Goal: Task Accomplishment & Management: Use online tool/utility

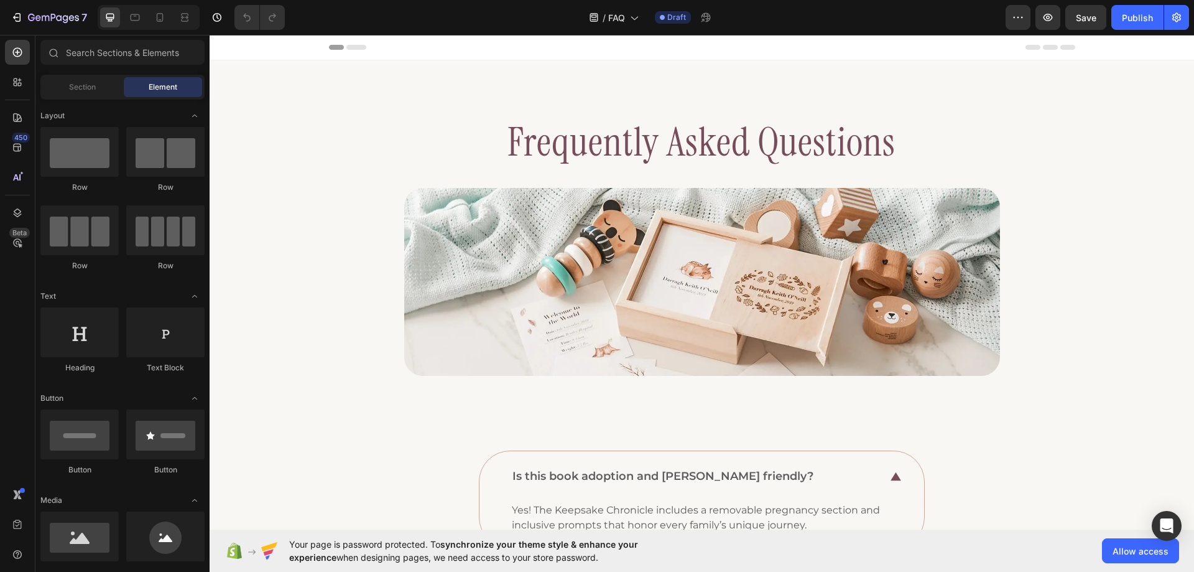
click at [405, 22] on div "/ FAQ Draft" at bounding box center [650, 17] width 711 height 25
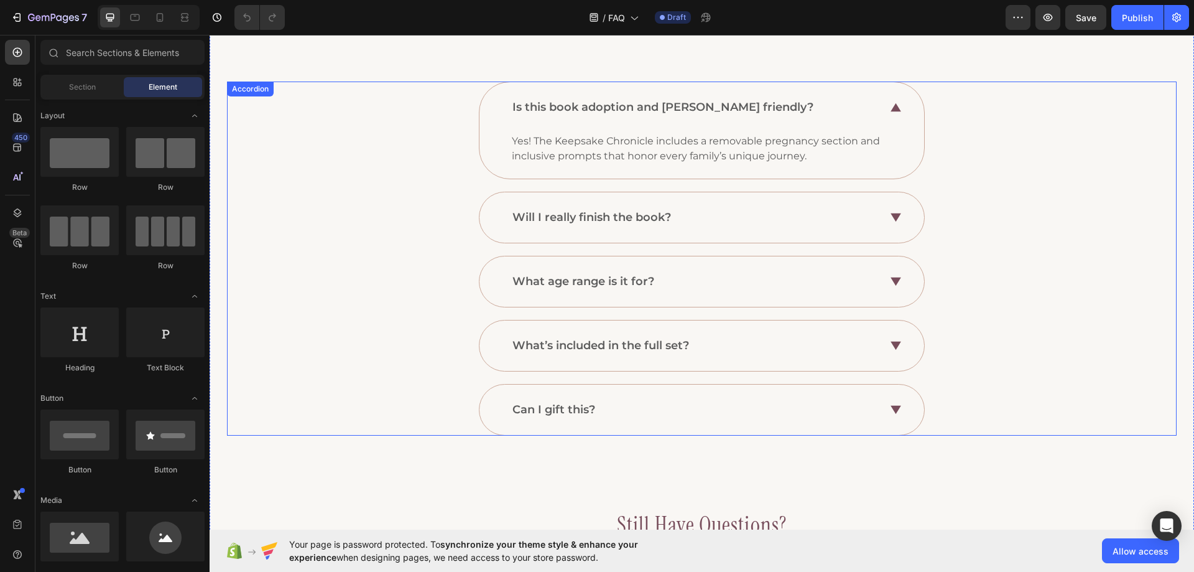
scroll to position [249, 0]
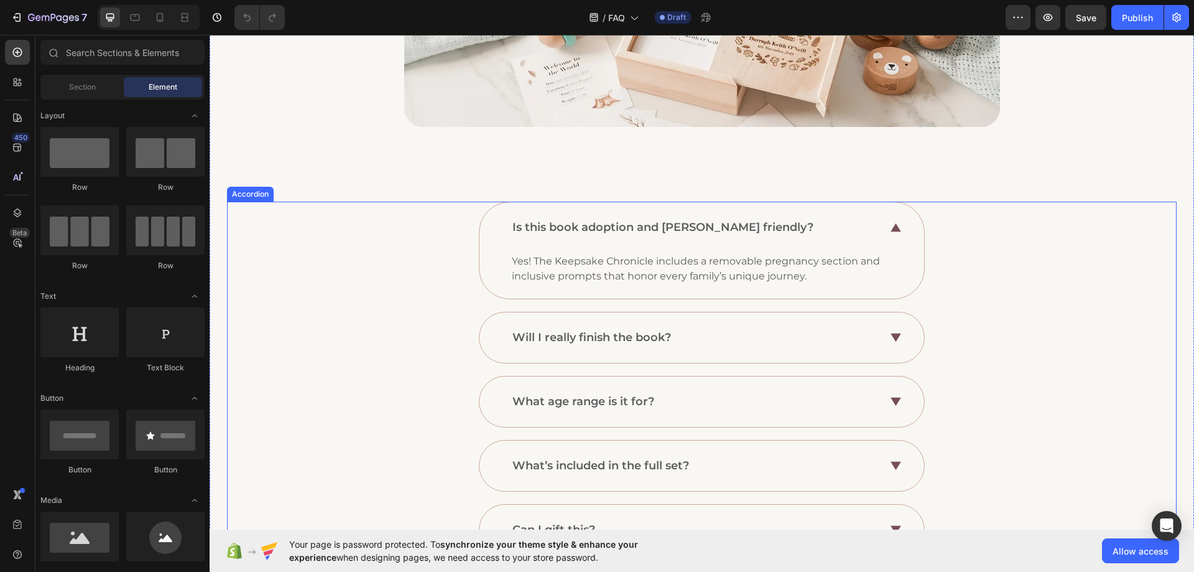
click at [395, 214] on div "Is this book adoption and [PERSON_NAME] friendly? Yes! The Keepsake Chronicle i…" at bounding box center [702, 251] width 948 height 98
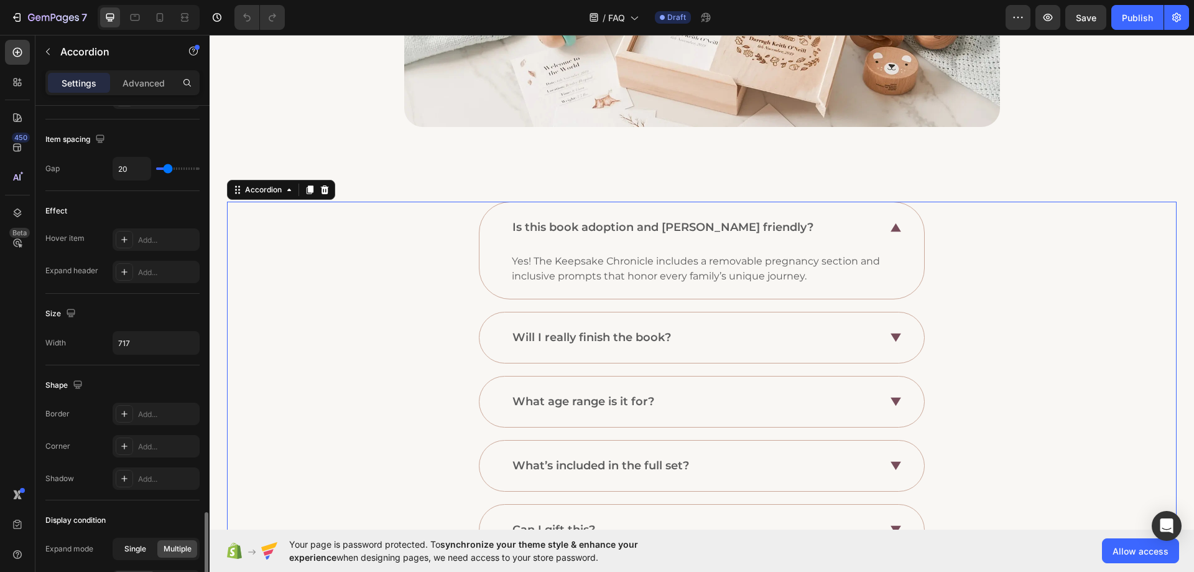
scroll to position [715, 0]
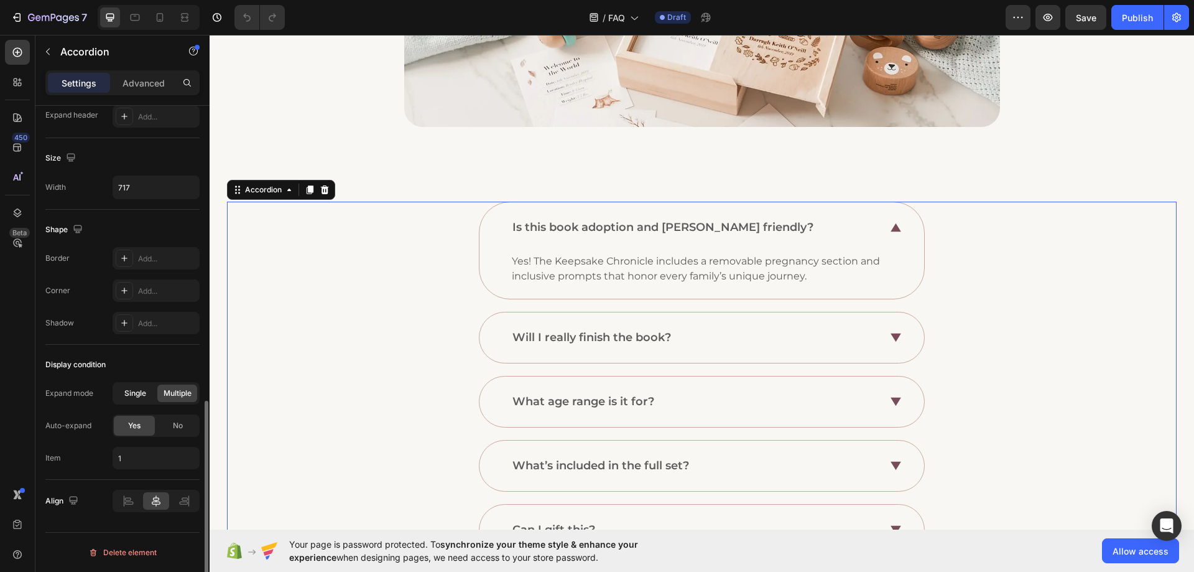
click at [134, 396] on span "Single" at bounding box center [135, 392] width 22 height 11
click at [175, 431] on div "No" at bounding box center [177, 425] width 41 height 20
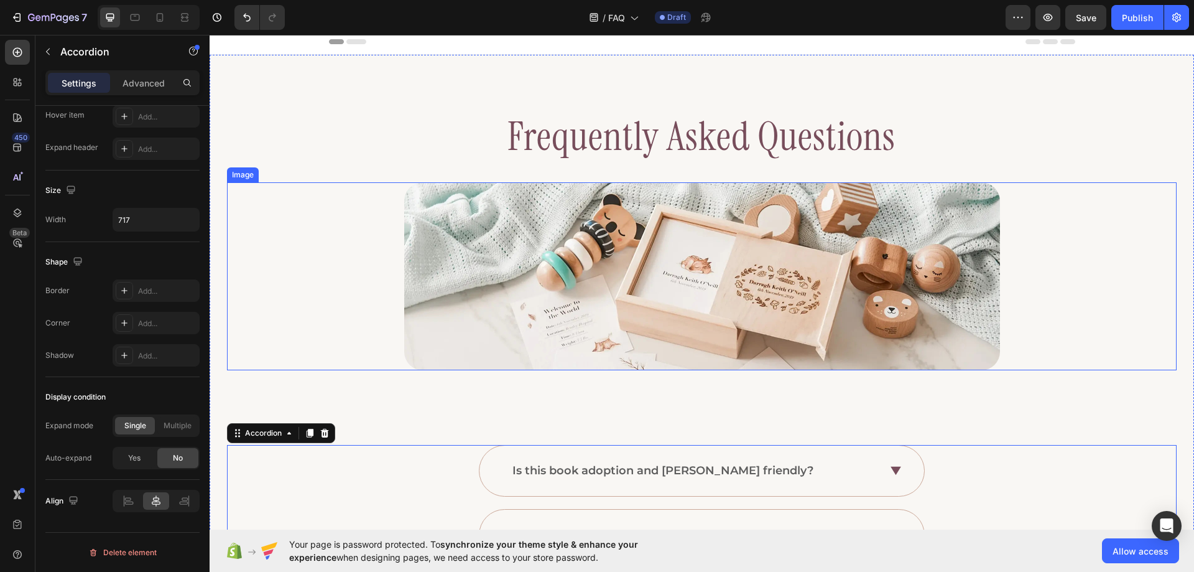
scroll to position [0, 0]
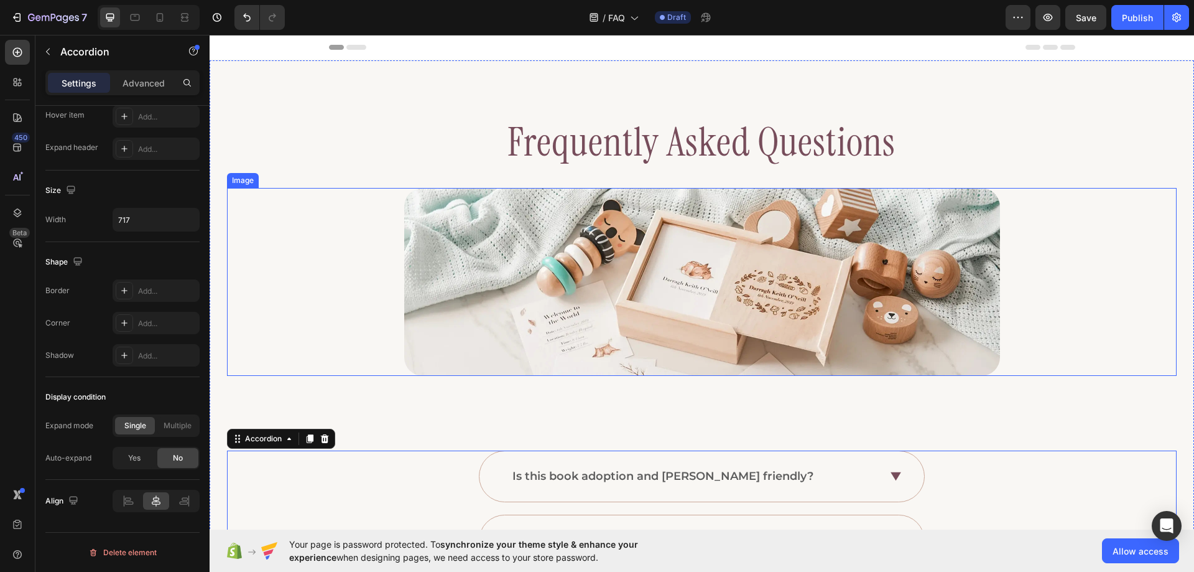
click at [381, 226] on div at bounding box center [702, 282] width 950 height 188
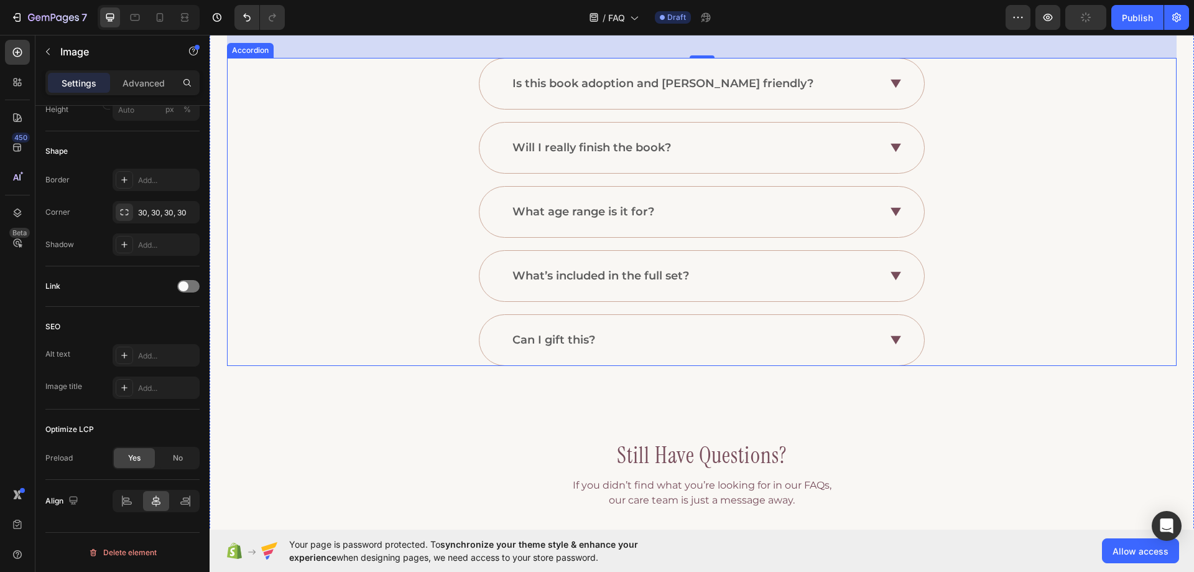
scroll to position [560, 0]
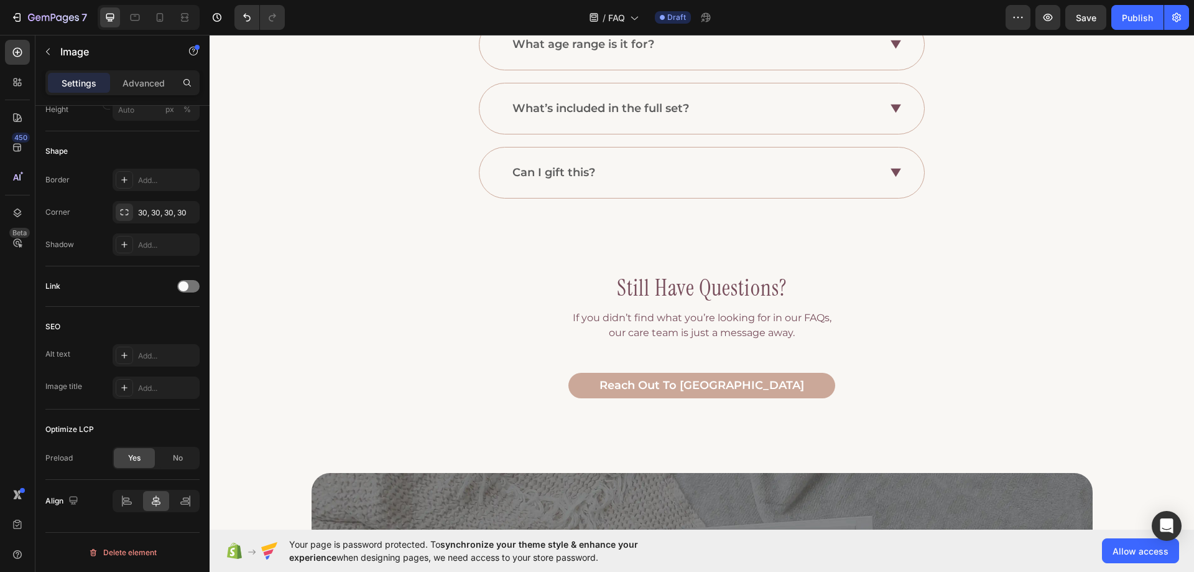
click at [472, 15] on div "/ FAQ Draft" at bounding box center [650, 17] width 711 height 25
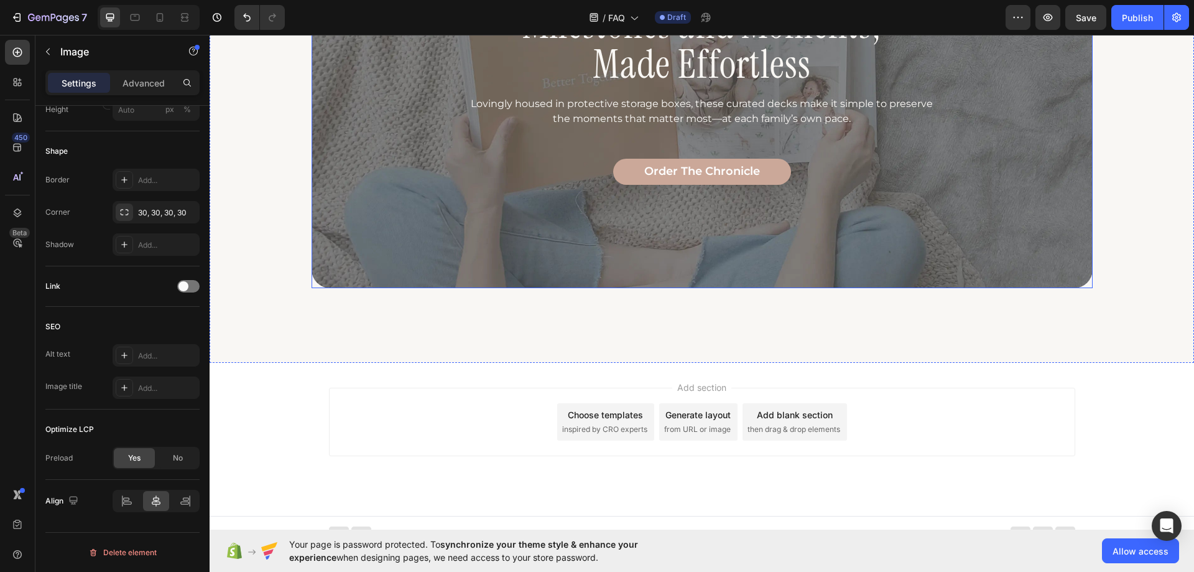
scroll to position [1144, 0]
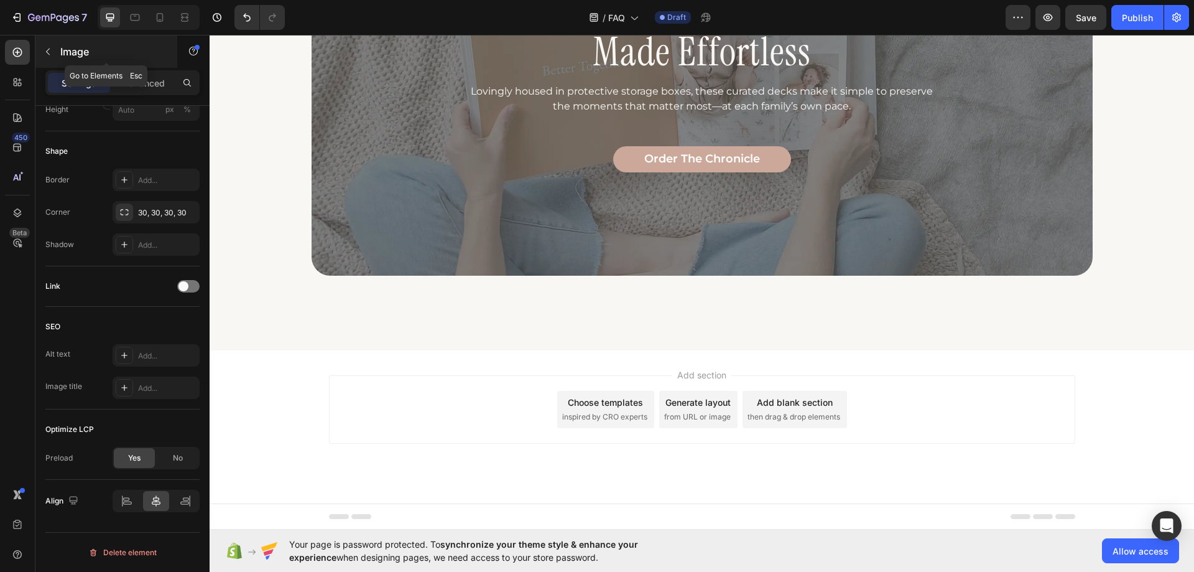
click at [45, 50] on icon "button" at bounding box center [48, 52] width 10 height 10
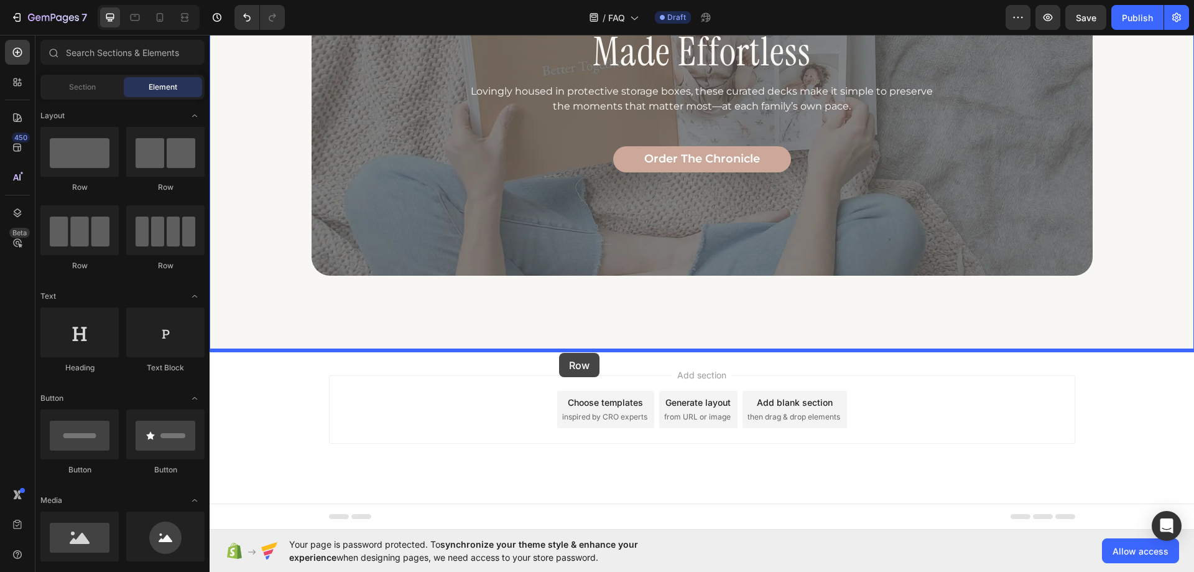
drag, startPoint x: 300, startPoint y: 200, endPoint x: 559, endPoint y: 353, distance: 300.8
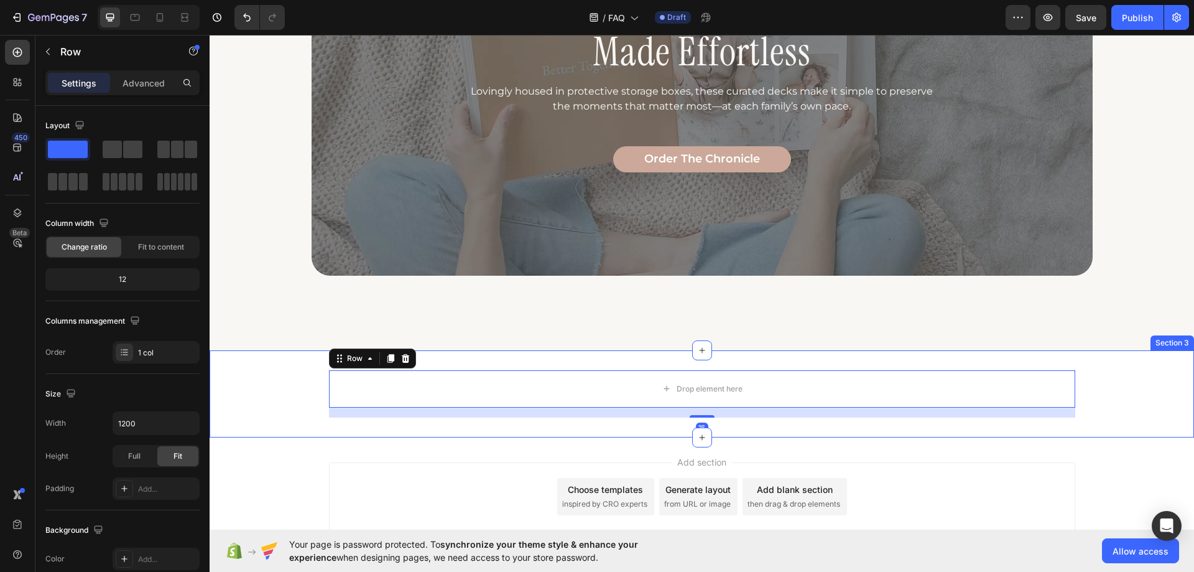
click at [294, 368] on div "Drop element here Row 16 Section 3" at bounding box center [702, 393] width 985 height 87
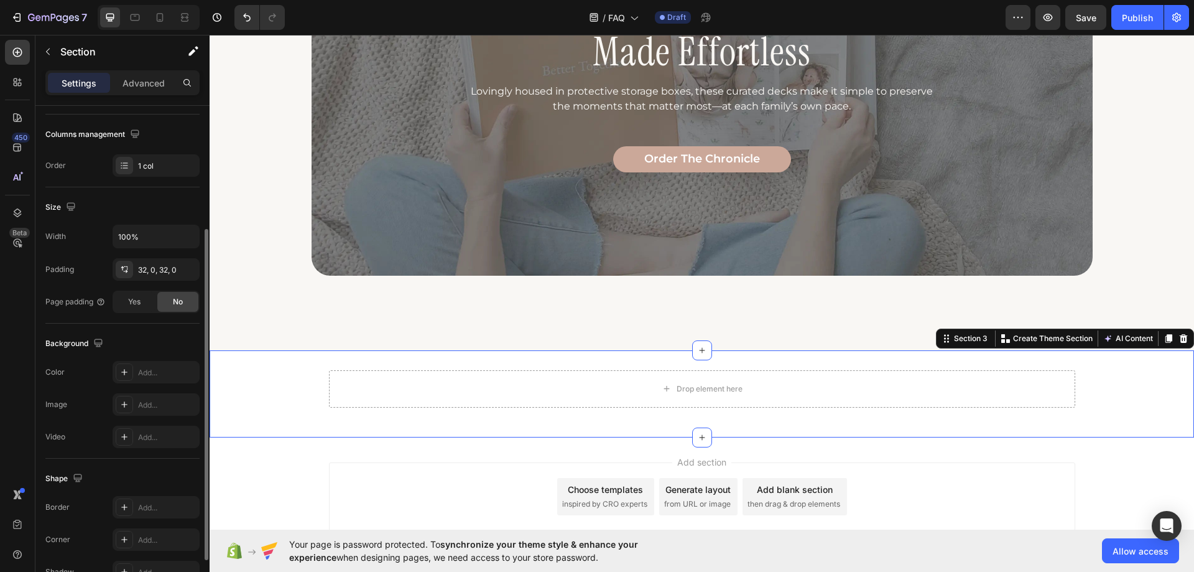
scroll to position [257, 0]
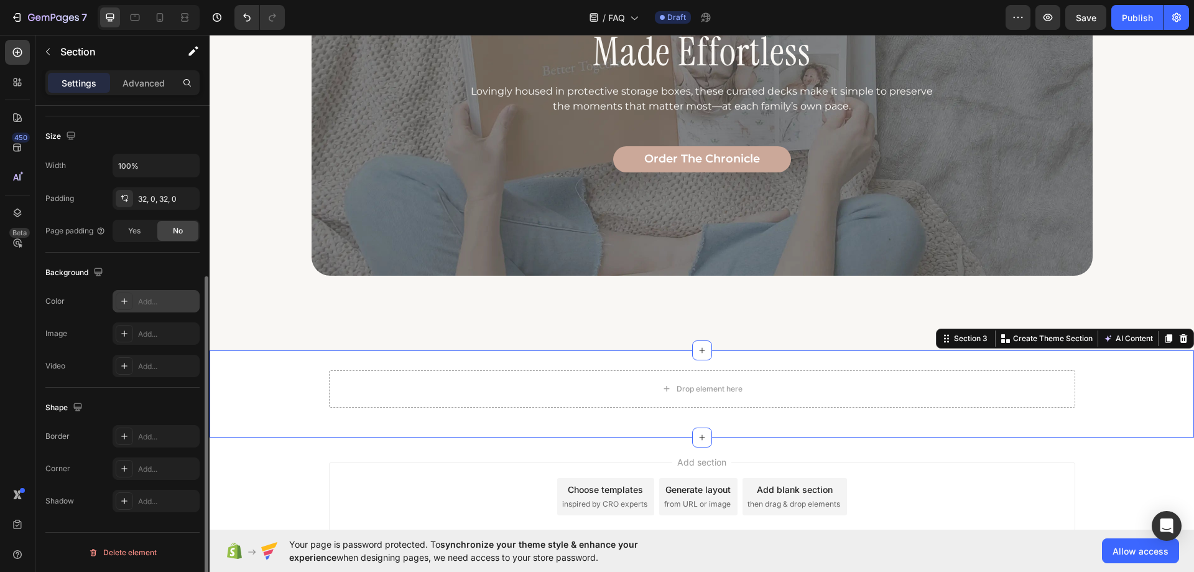
click at [139, 302] on div "Add..." at bounding box center [167, 301] width 58 height 11
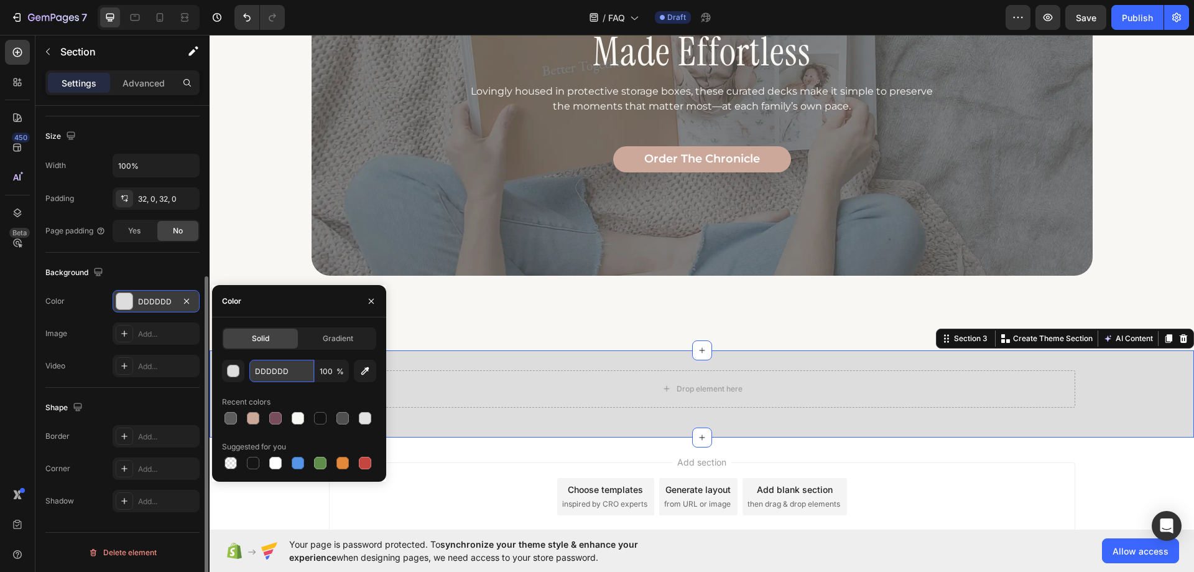
click at [282, 369] on input "DDDDDD" at bounding box center [281, 370] width 65 height 22
paste input "#774D5B"
type input "#774D5B"
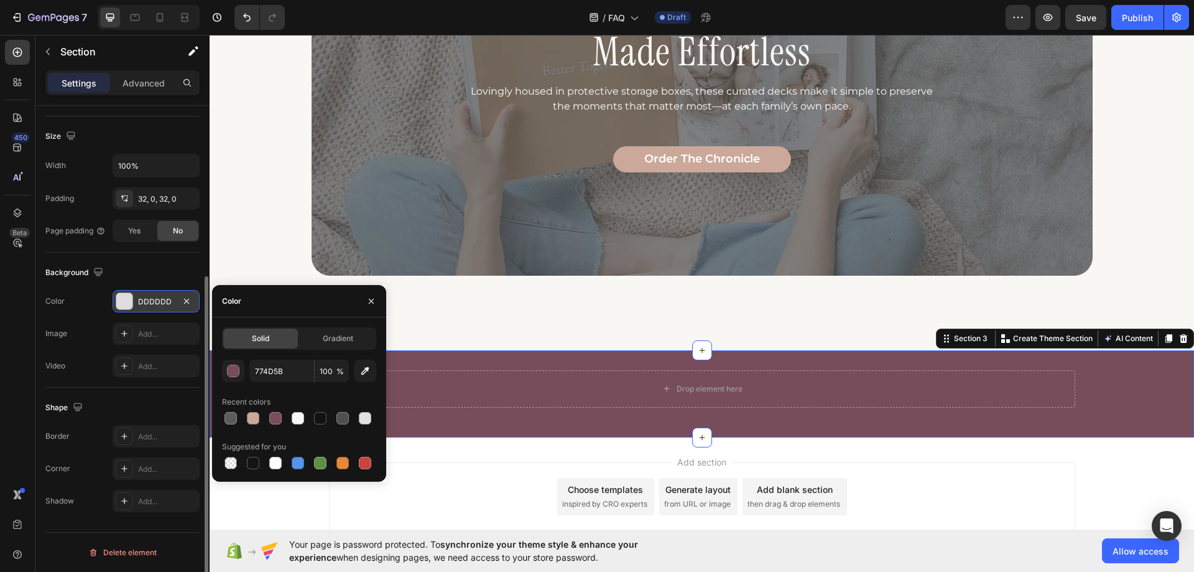
click at [171, 400] on div "Shape" at bounding box center [122, 407] width 154 height 20
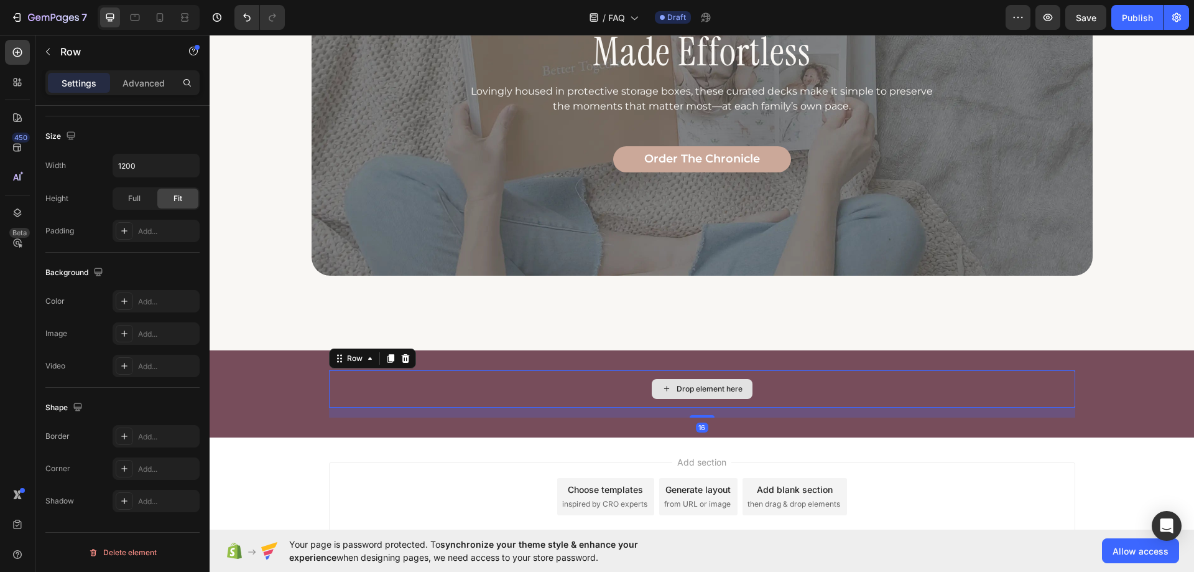
click at [420, 389] on div "Drop element here" at bounding box center [702, 388] width 746 height 37
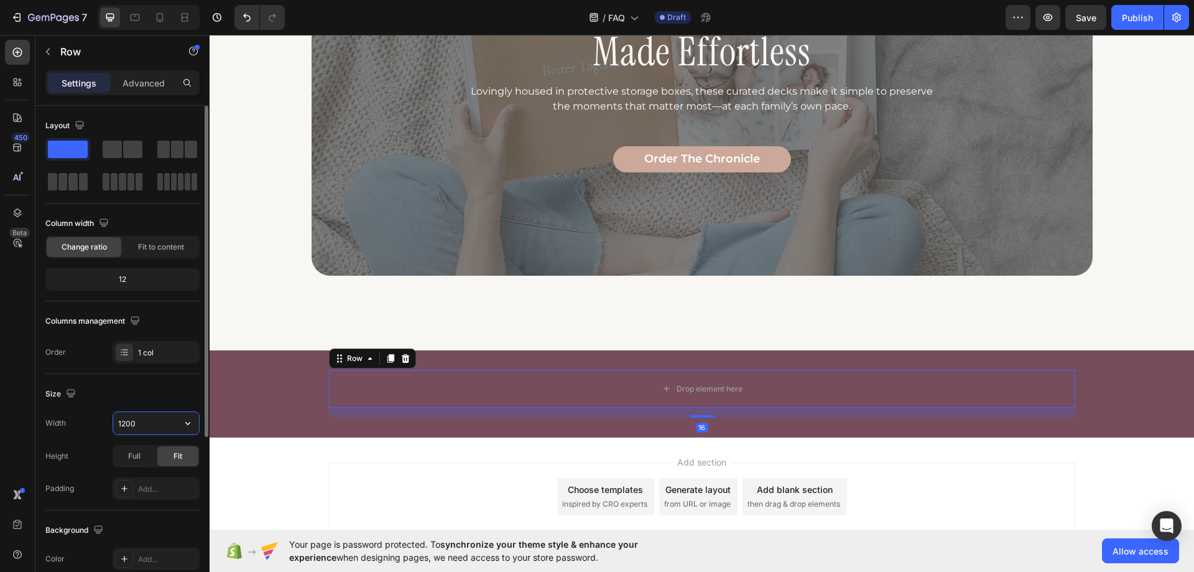
click at [140, 422] on input "1200" at bounding box center [156, 423] width 86 height 22
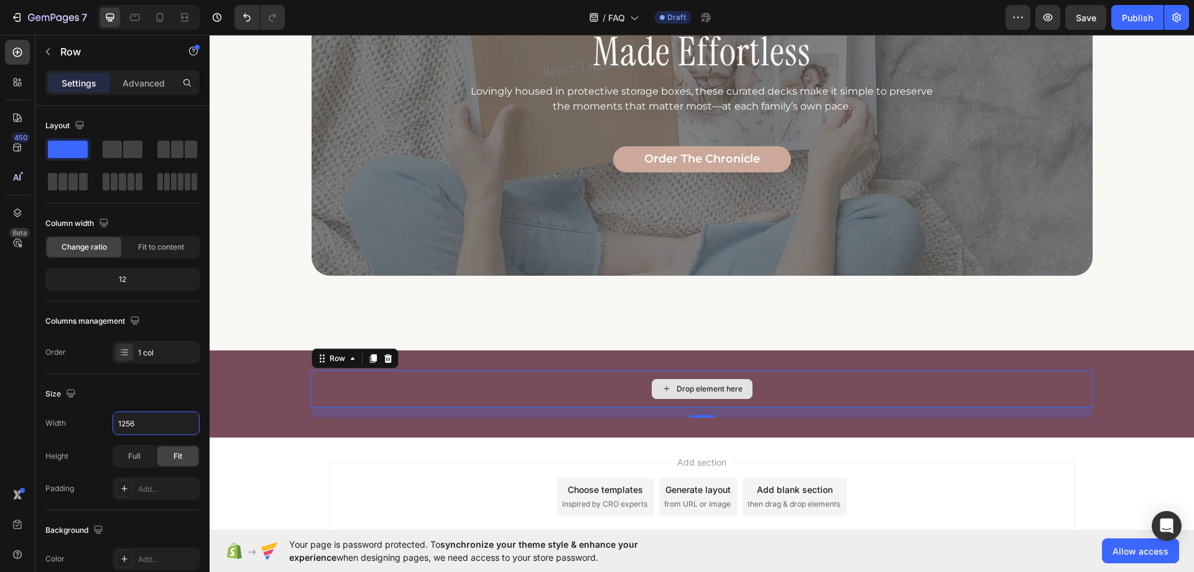
type input "1256"
click at [490, 384] on div "Drop element here" at bounding box center [702, 388] width 781 height 37
click at [184, 150] on div at bounding box center [177, 149] width 40 height 17
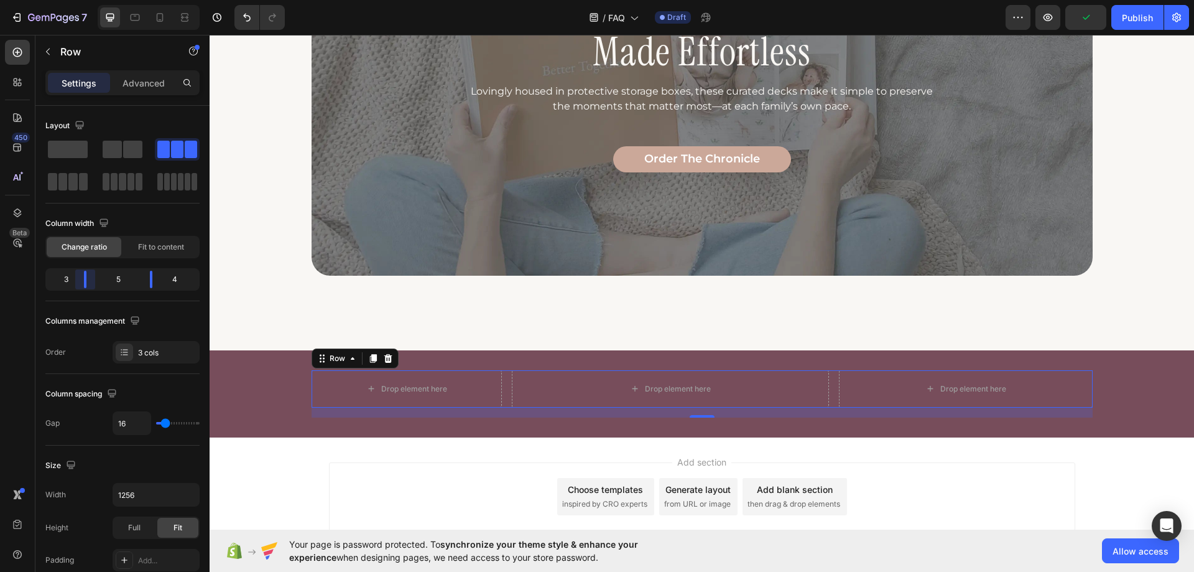
drag, startPoint x: 93, startPoint y: 278, endPoint x: 80, endPoint y: 278, distance: 12.4
click at [80, 0] on body "7 Version history / FAQ Draft Preview Publish 450 Beta Sections(18) Elements(83…" at bounding box center [597, 0] width 1194 height 0
drag, startPoint x: 153, startPoint y: 281, endPoint x: 165, endPoint y: 282, distance: 12.5
click at [165, 0] on body "7 Version history / FAQ Draft Preview Save Publish 450 Beta Sections(18) Elemen…" at bounding box center [597, 0] width 1194 height 0
click at [47, 51] on icon "button" at bounding box center [48, 52] width 4 height 7
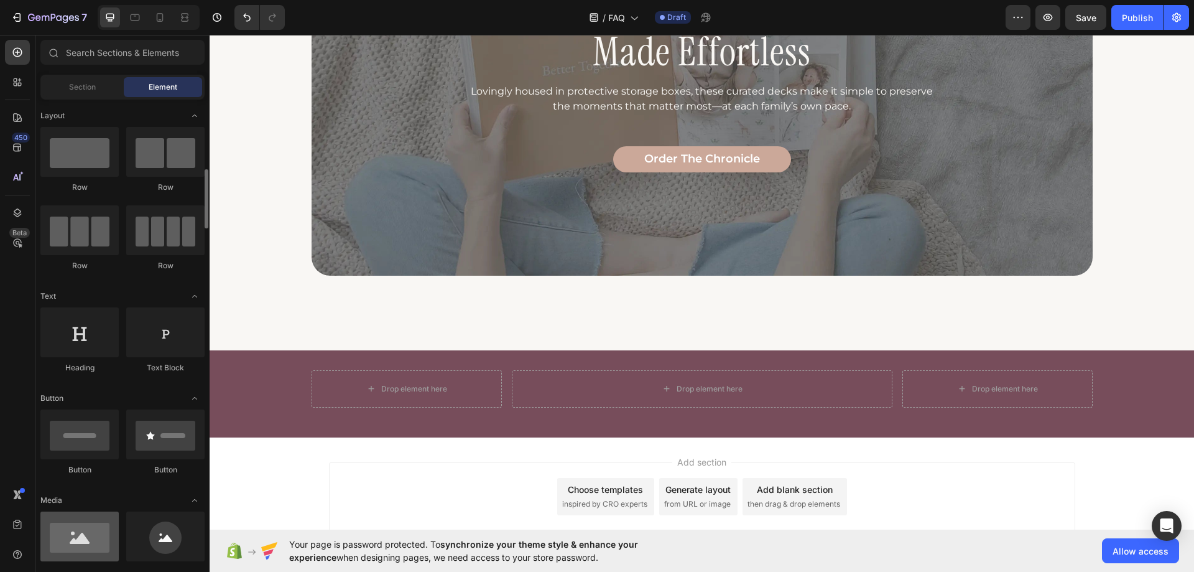
scroll to position [62, 0]
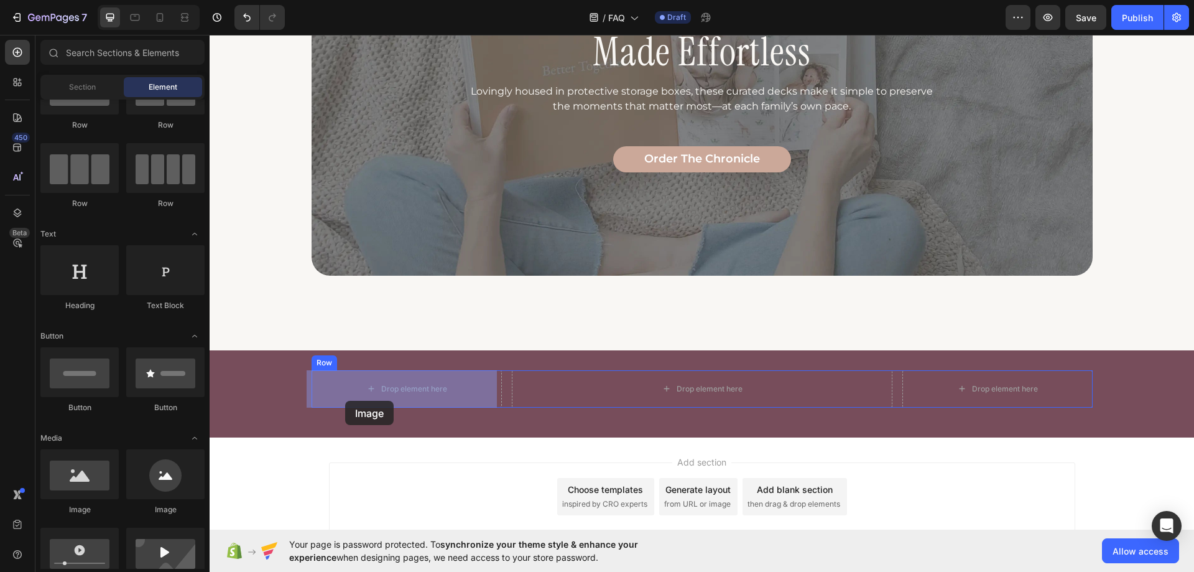
drag, startPoint x: 291, startPoint y: 506, endPoint x: 345, endPoint y: 399, distance: 119.3
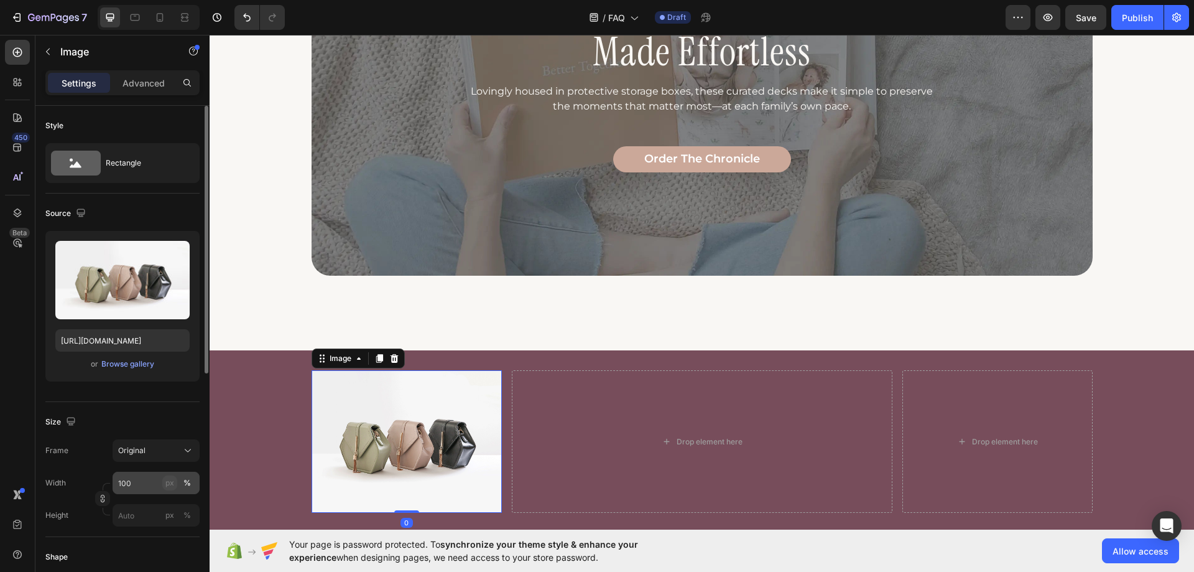
click at [172, 480] on div "px" at bounding box center [169, 482] width 9 height 11
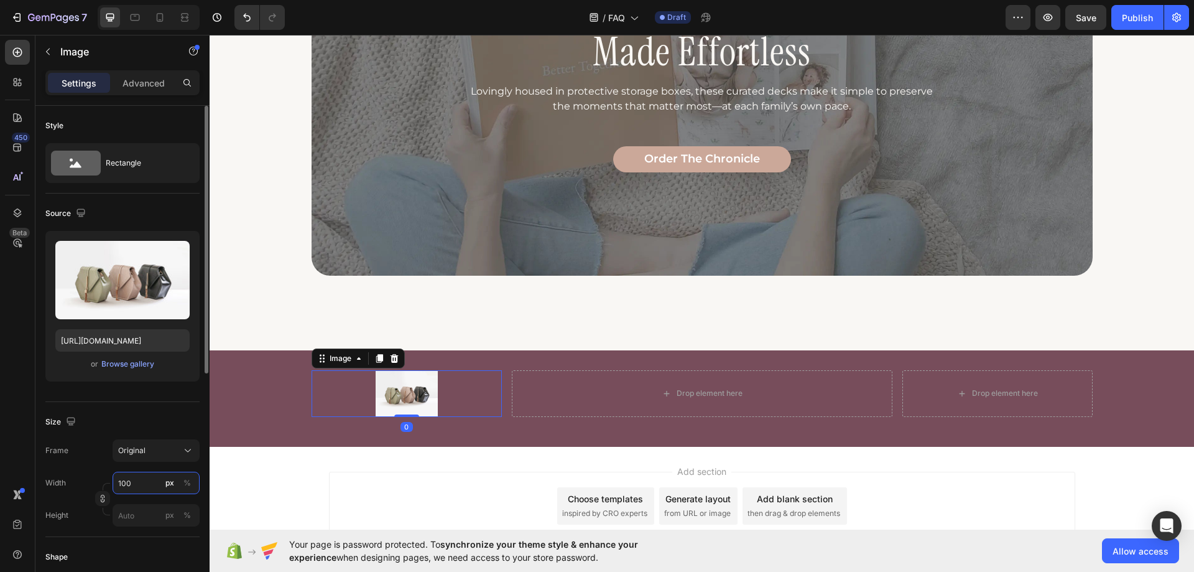
click at [143, 481] on input "100" at bounding box center [156, 482] width 87 height 22
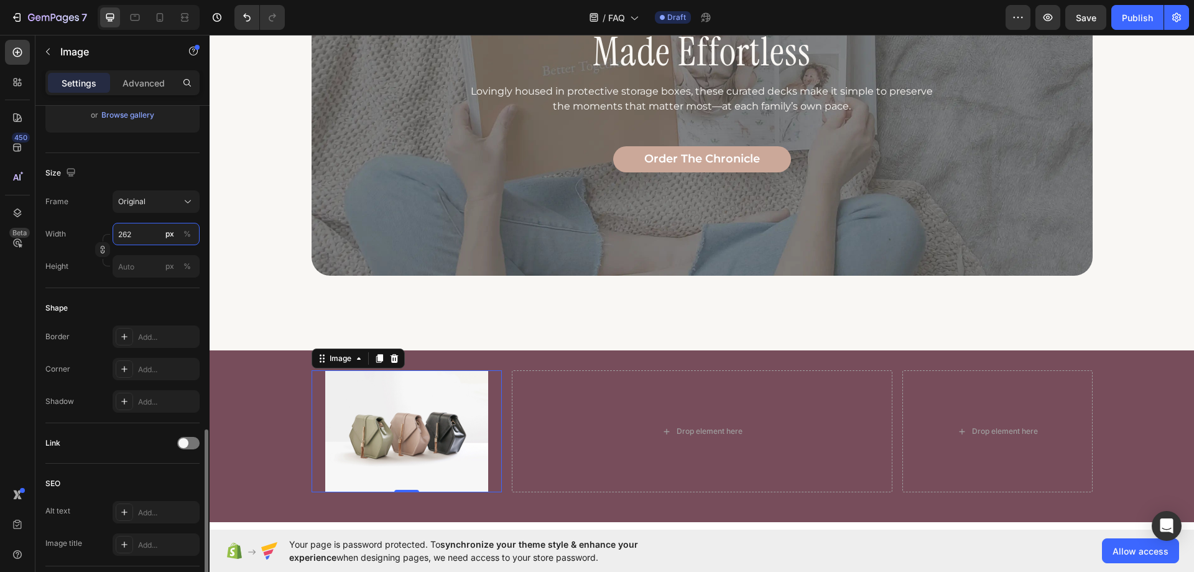
scroll to position [435, 0]
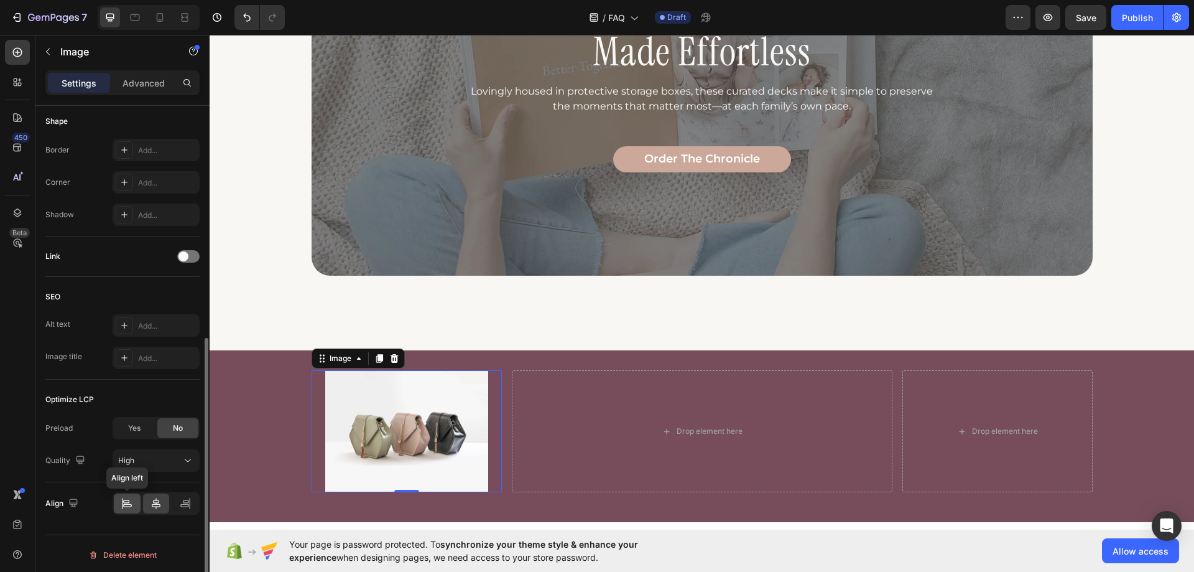
type input "262"
click at [126, 495] on div at bounding box center [127, 503] width 27 height 20
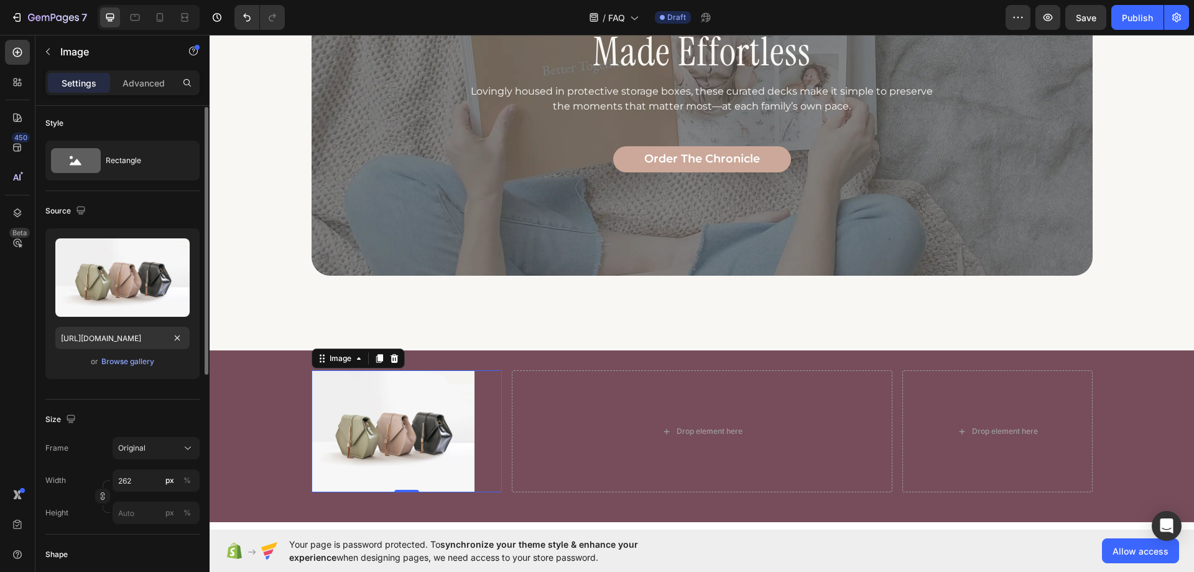
scroll to position [0, 0]
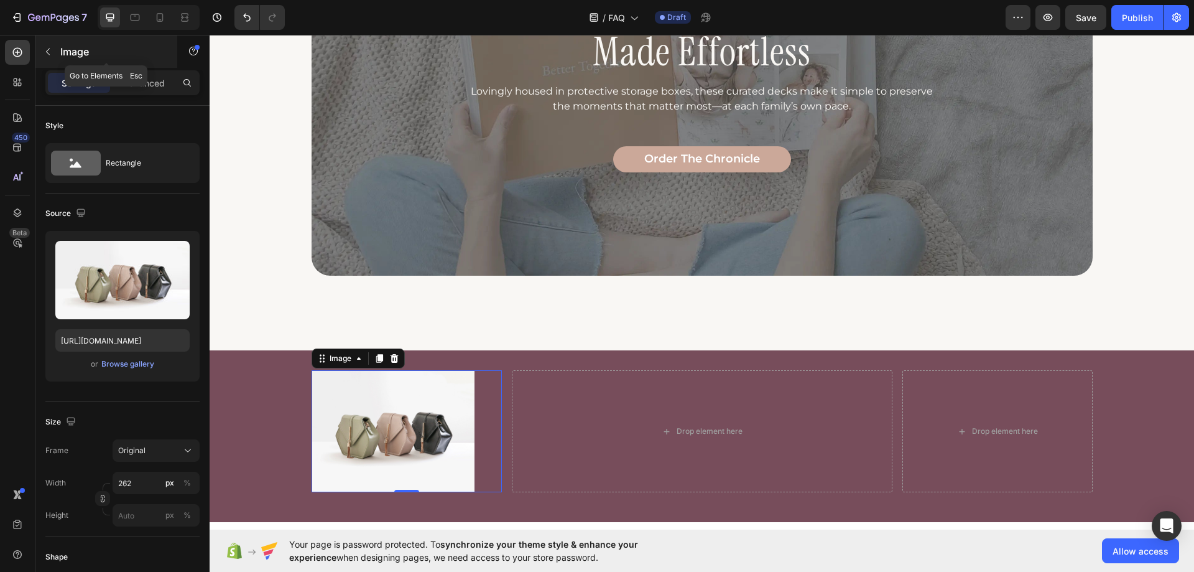
click at [47, 55] on icon "button" at bounding box center [48, 52] width 10 height 10
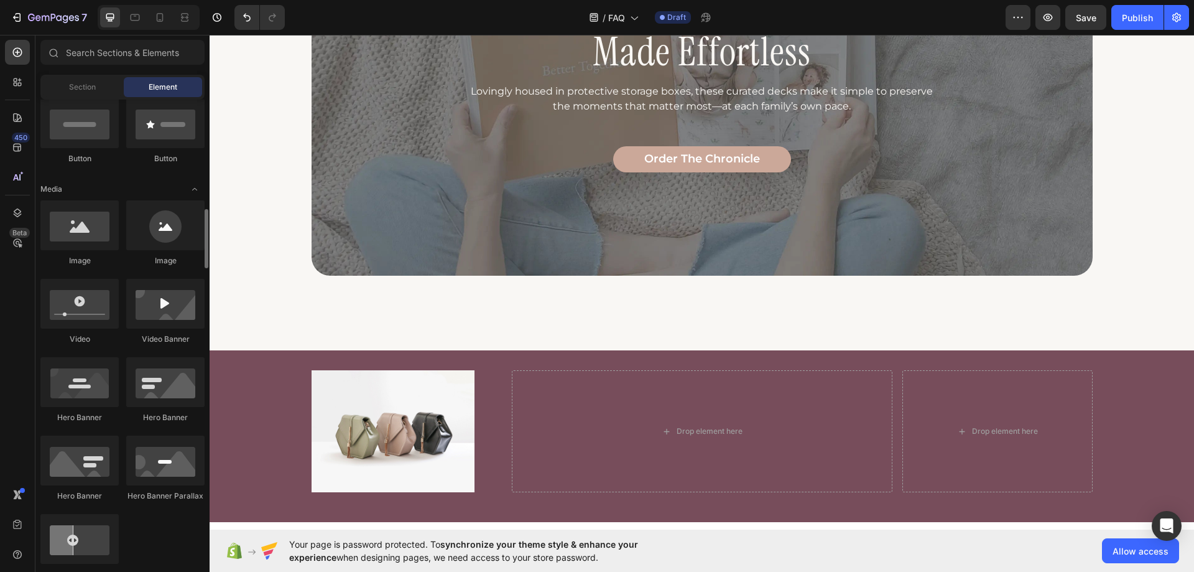
scroll to position [249, 0]
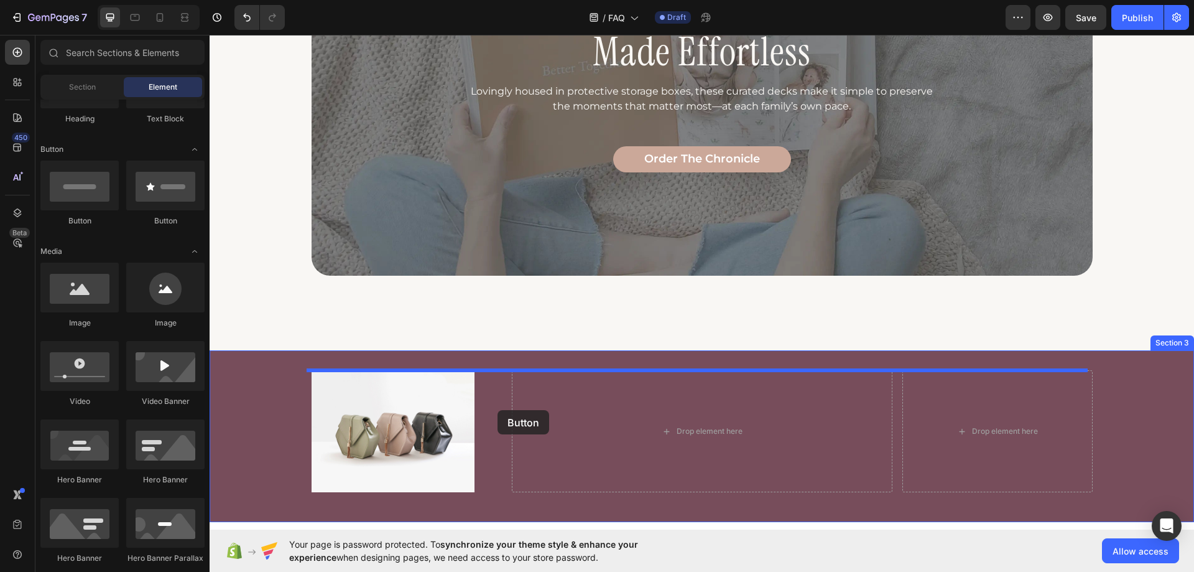
drag, startPoint x: 294, startPoint y: 234, endPoint x: 498, endPoint y: 410, distance: 269.0
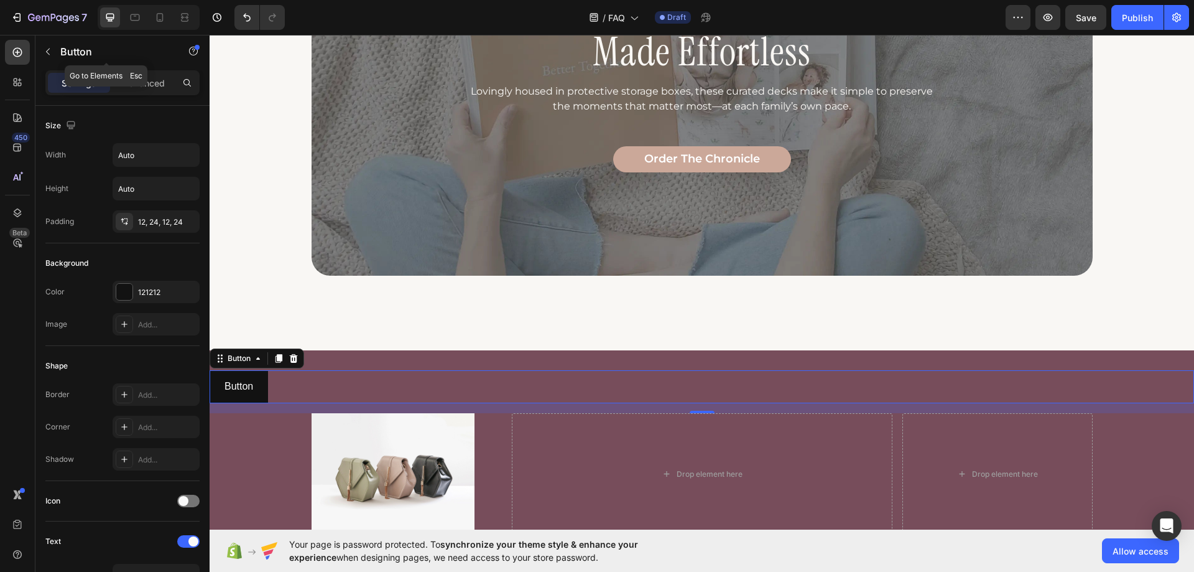
click at [52, 54] on button "button" at bounding box center [48, 52] width 20 height 20
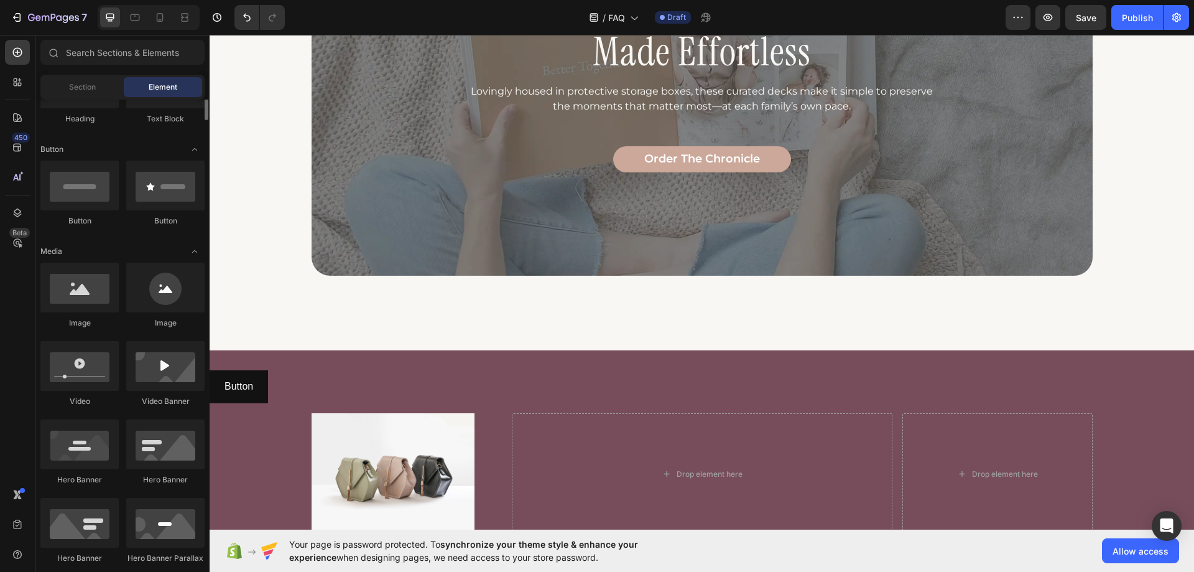
scroll to position [0, 0]
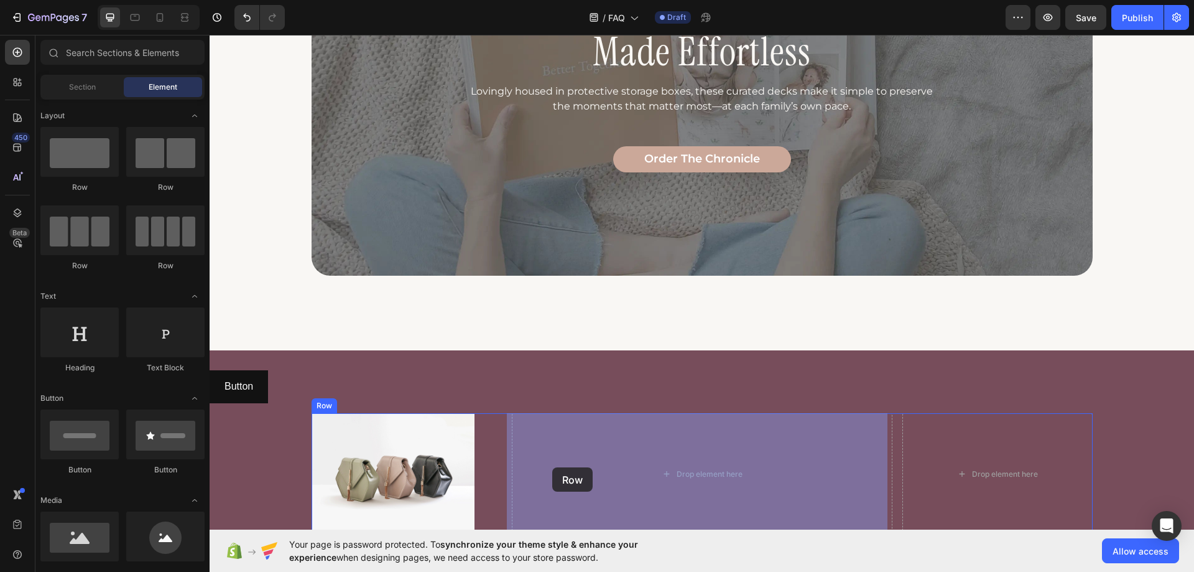
drag, startPoint x: 363, startPoint y: 272, endPoint x: 432, endPoint y: 396, distance: 140.9
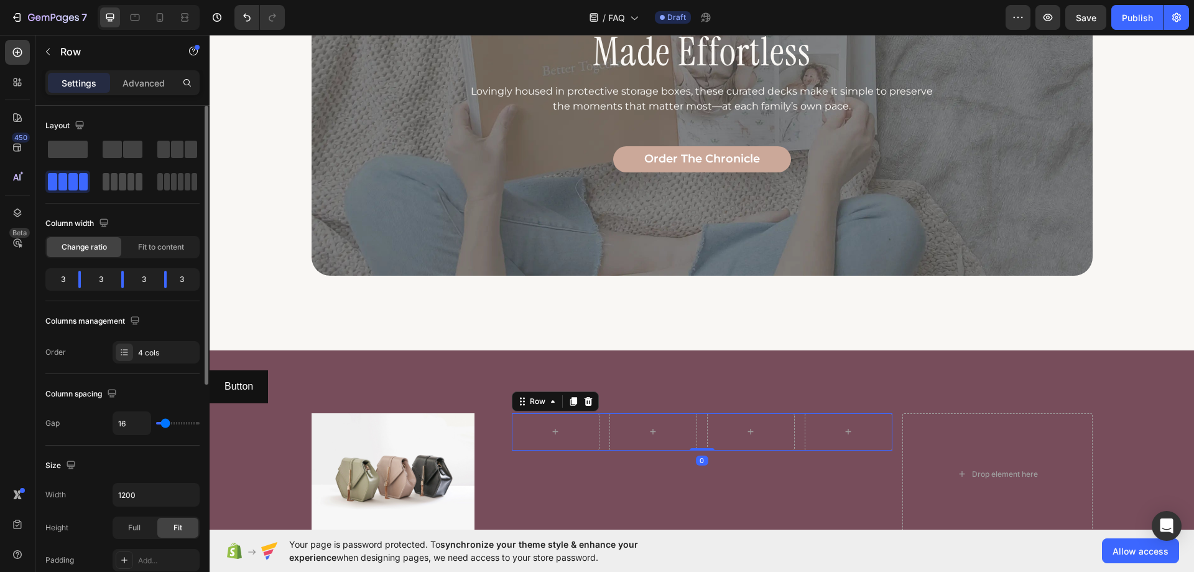
drag, startPoint x: 140, startPoint y: 183, endPoint x: 274, endPoint y: 368, distance: 227.5
click at [192, 183] on span at bounding box center [195, 181] width 6 height 17
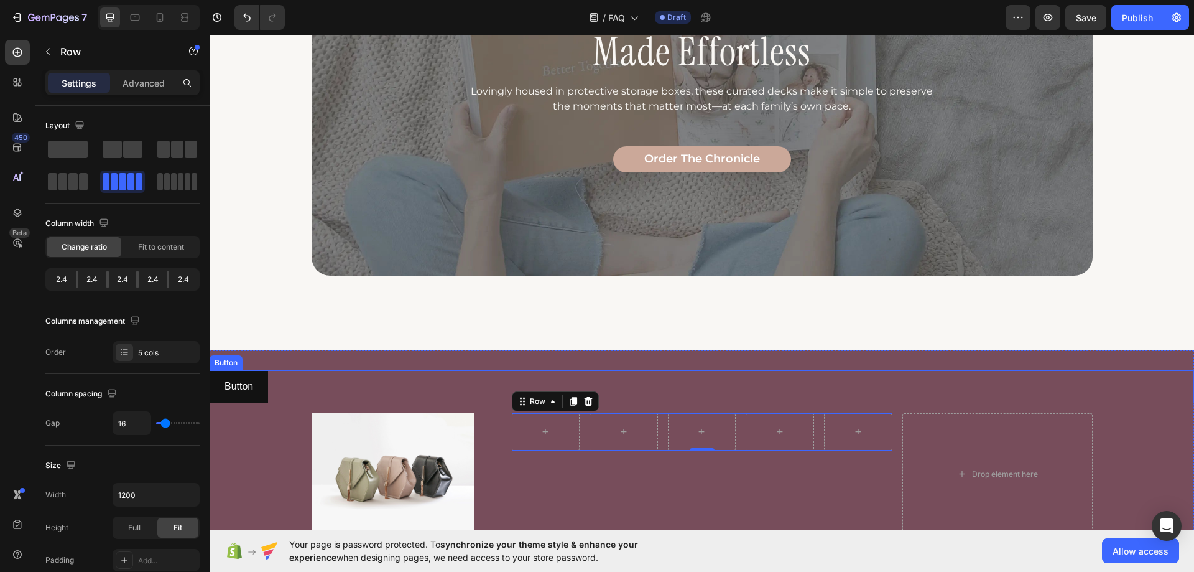
click at [277, 378] on div "Button Button" at bounding box center [702, 386] width 985 height 33
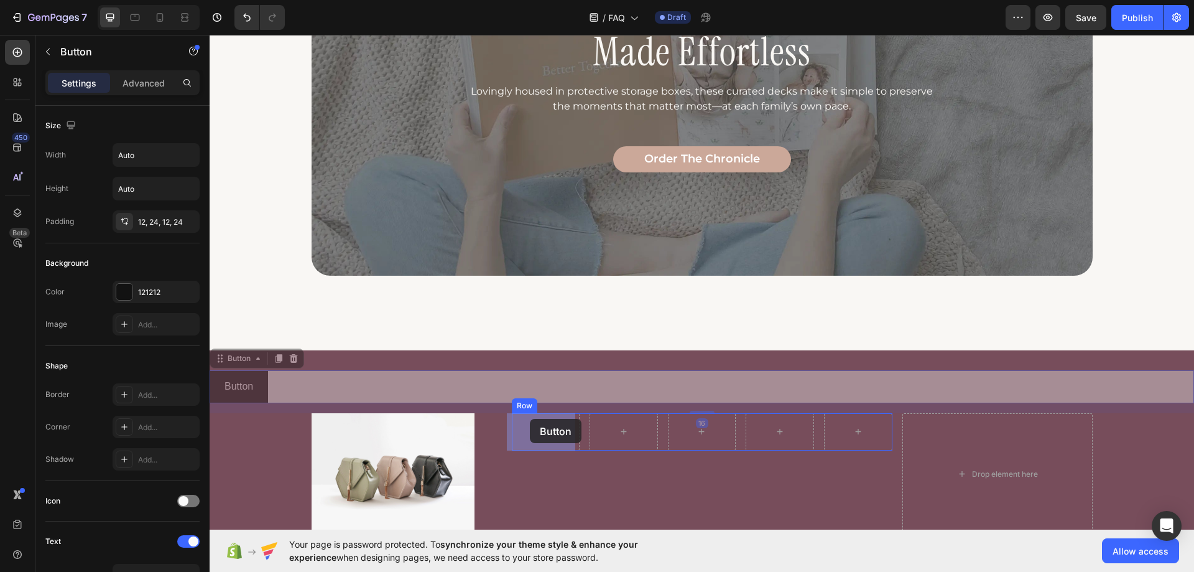
drag, startPoint x: 243, startPoint y: 362, endPoint x: 530, endPoint y: 419, distance: 292.8
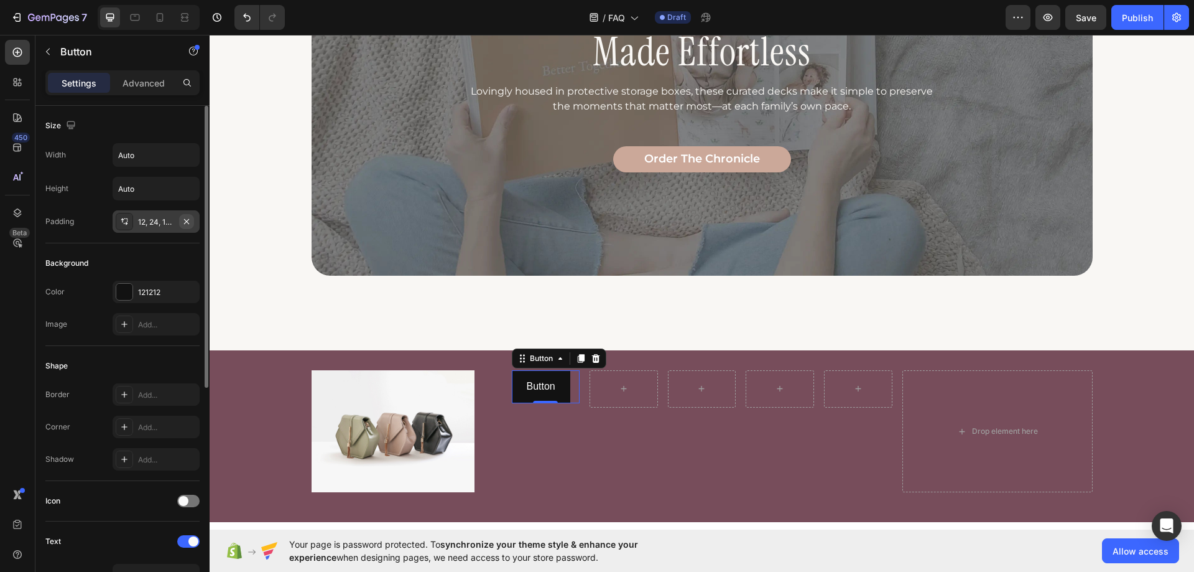
click at [183, 222] on icon "button" at bounding box center [187, 221] width 10 height 10
click at [183, 293] on icon "button" at bounding box center [187, 292] width 10 height 10
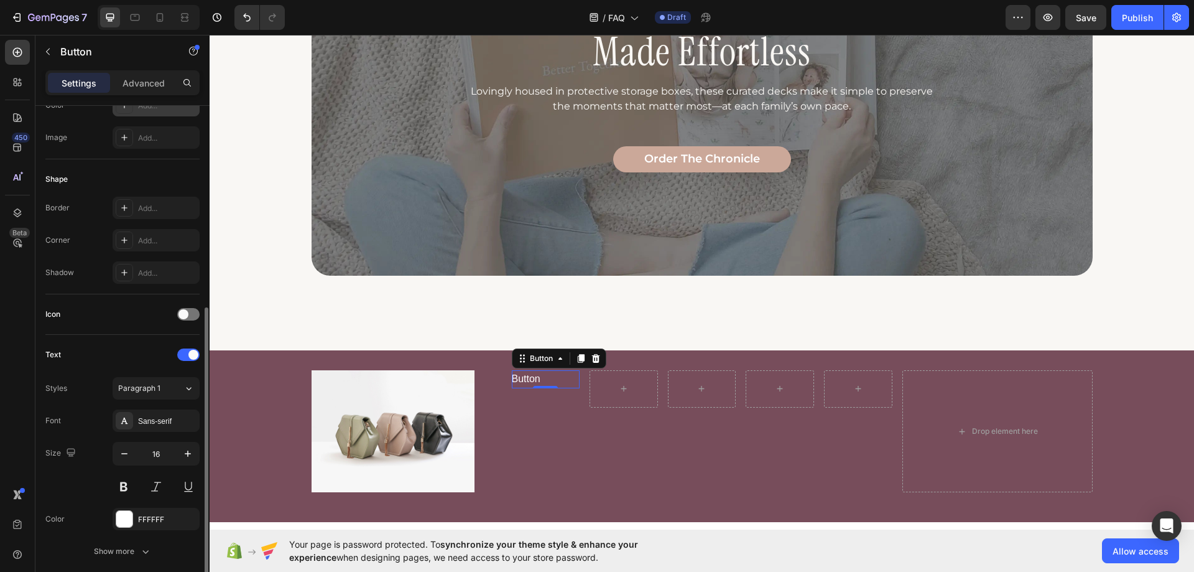
scroll to position [249, 0]
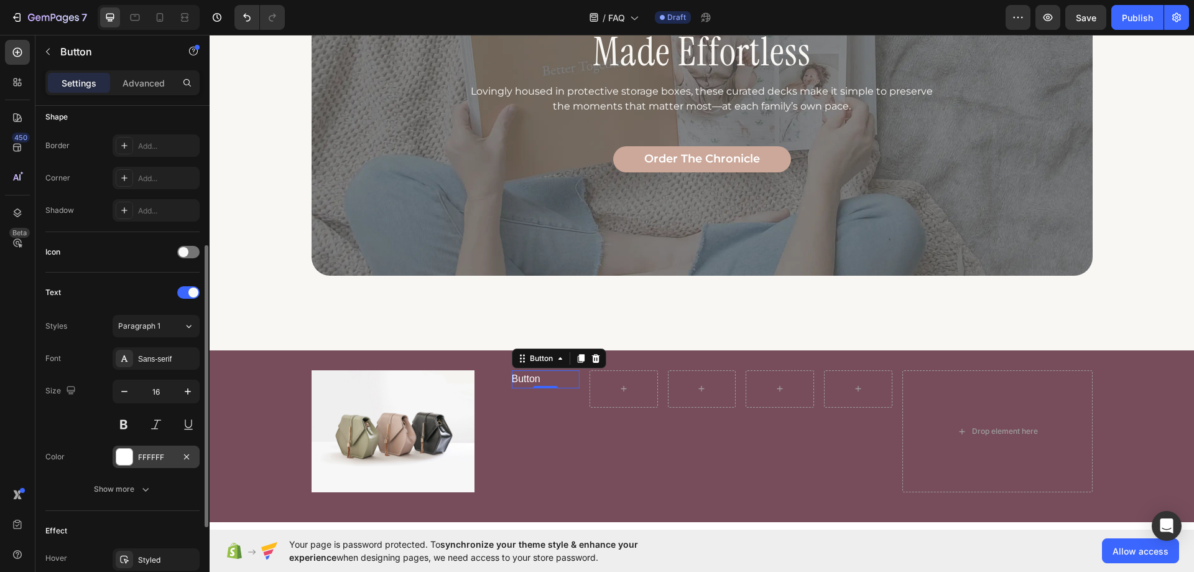
click at [150, 459] on div "FFFFFF" at bounding box center [156, 457] width 36 height 11
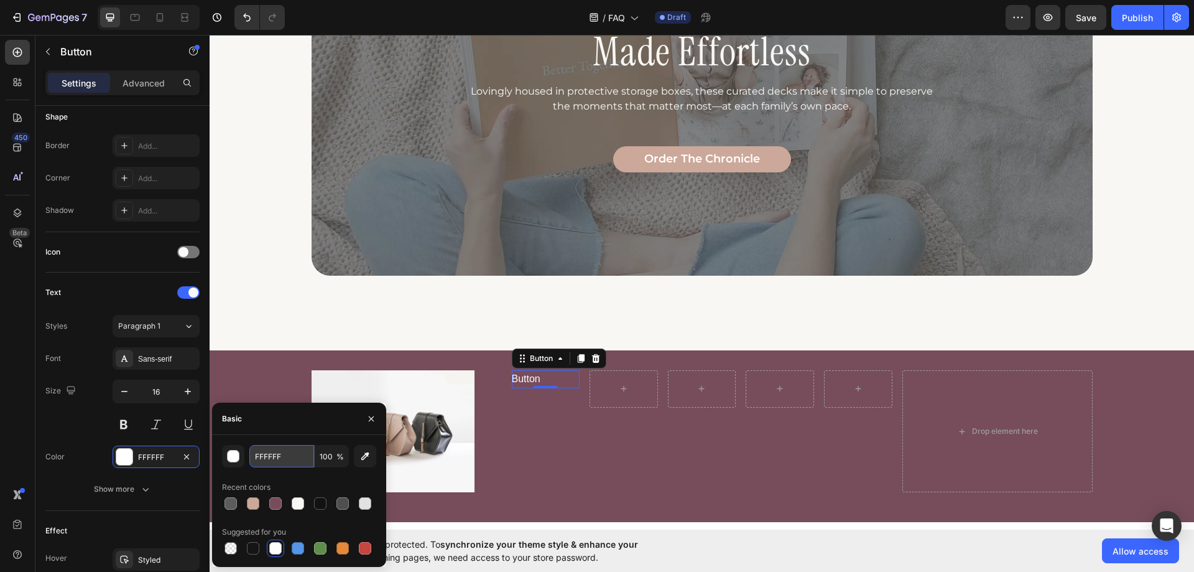
click at [266, 461] on input "FFFFFF" at bounding box center [281, 456] width 65 height 22
paste input "#F9F7F4"
type input "F9F7F4"
click at [526, 376] on p "Button" at bounding box center [526, 379] width 29 height 18
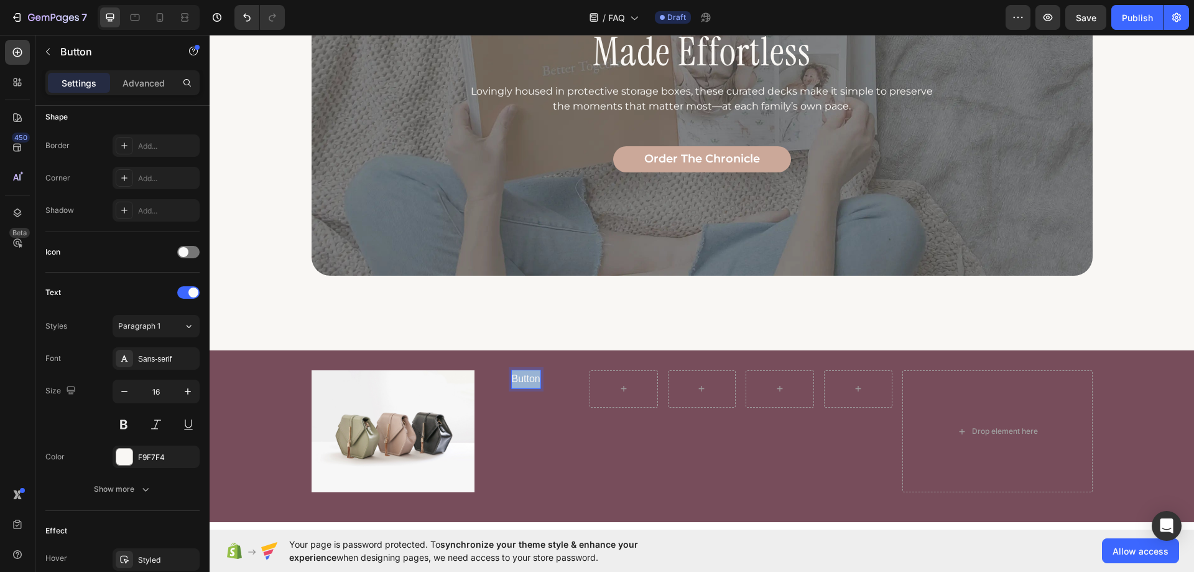
click at [526, 376] on p "Button" at bounding box center [526, 379] width 29 height 18
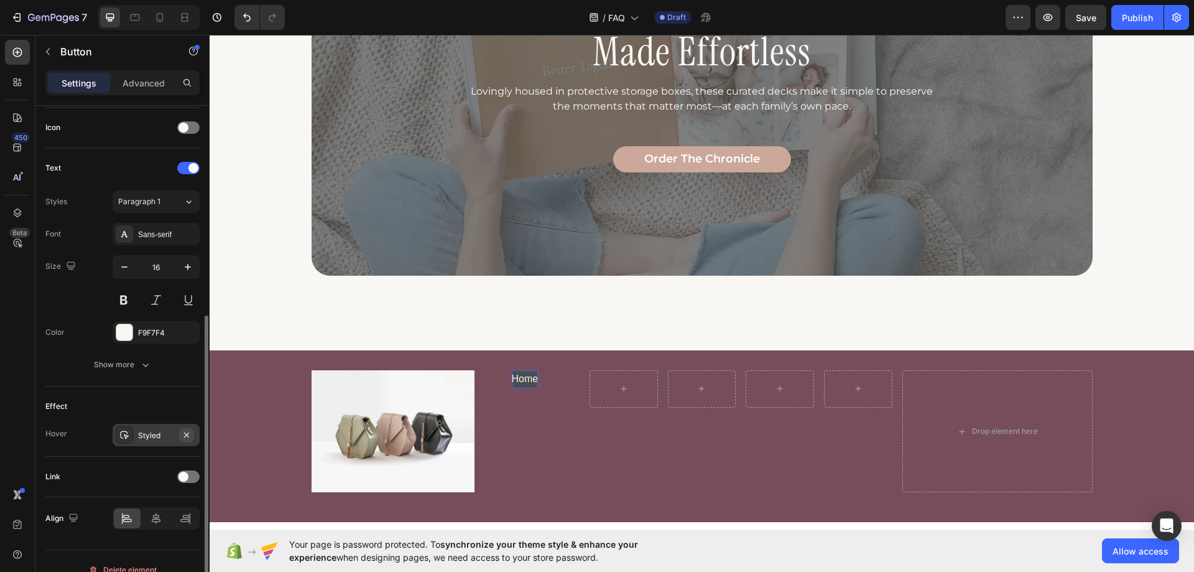
click at [185, 435] on icon "button" at bounding box center [187, 435] width 10 height 10
click at [154, 238] on div "Sans-serif" at bounding box center [167, 234] width 58 height 11
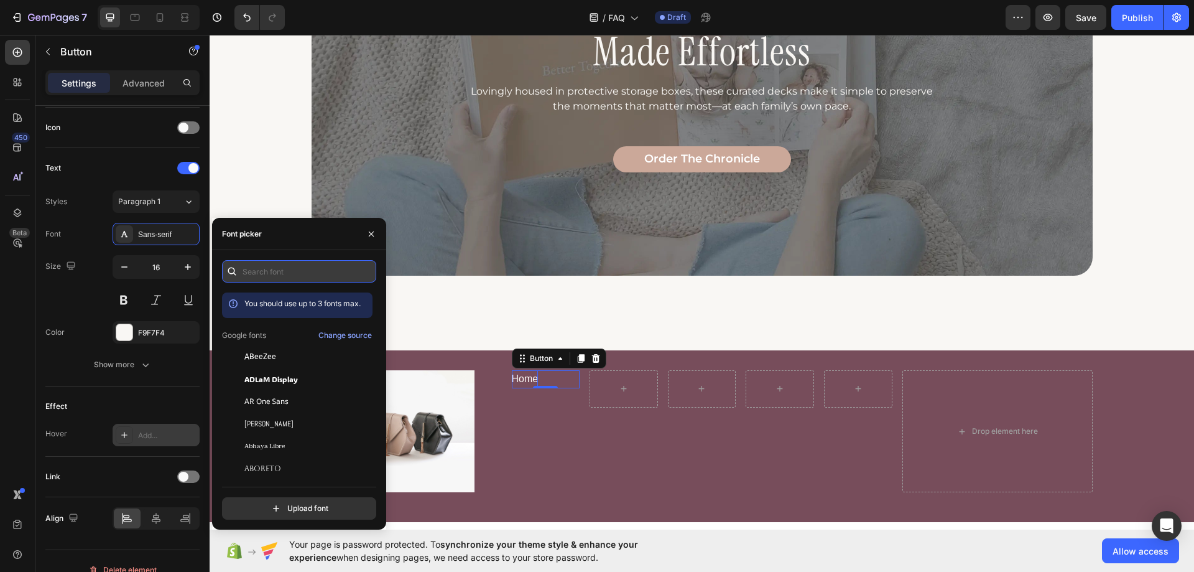
click at [256, 279] on input "text" at bounding box center [299, 271] width 154 height 22
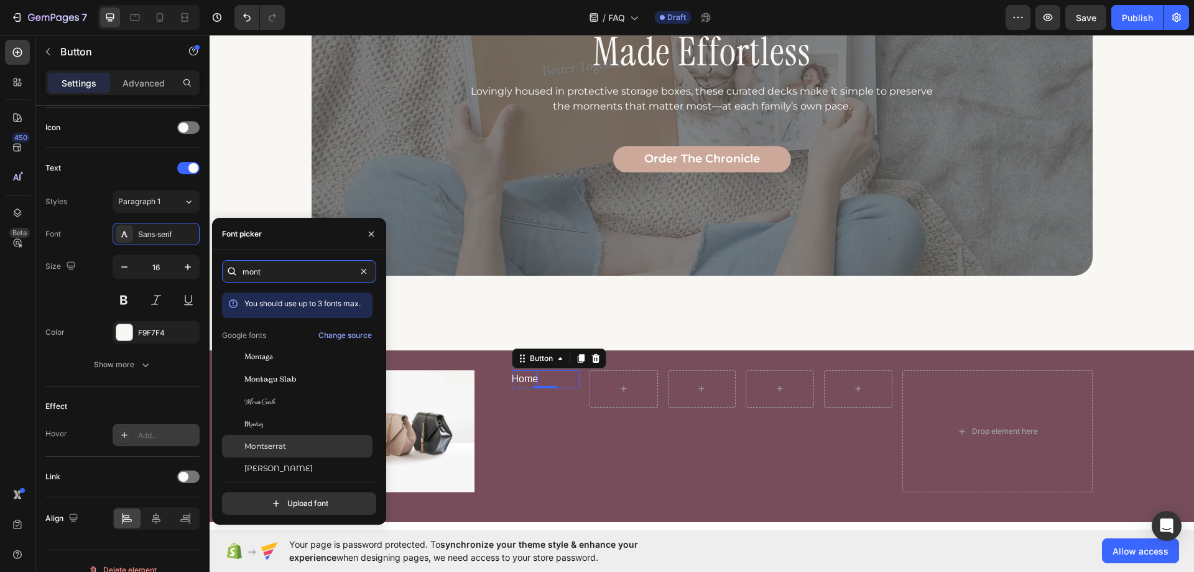
type input "mont"
click at [267, 446] on span "Montserrat" at bounding box center [265, 445] width 42 height 11
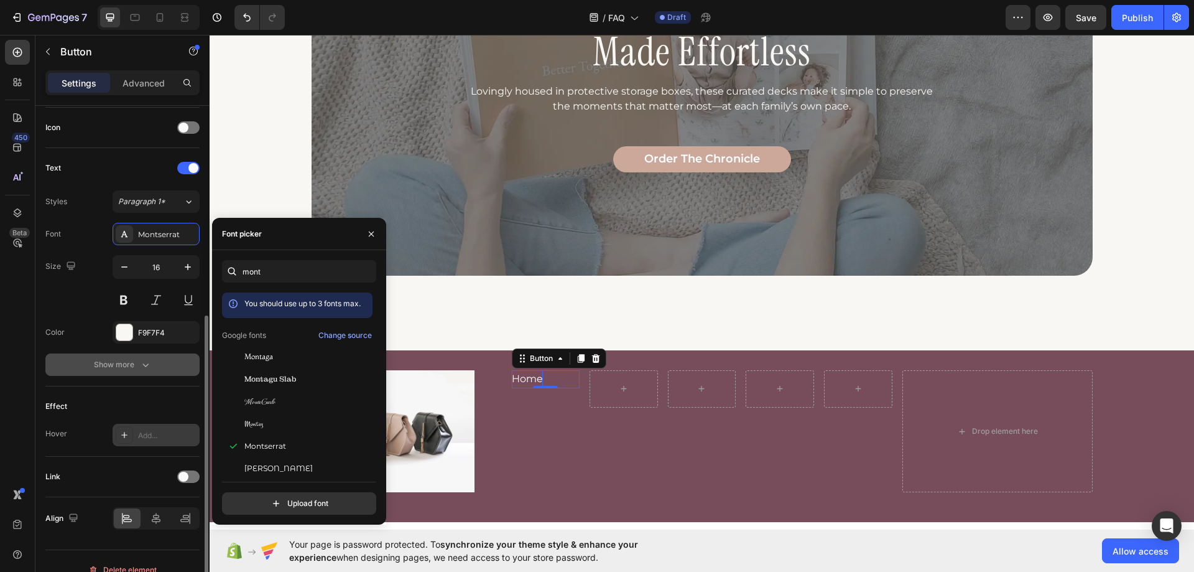
click at [132, 369] on div "Show more" at bounding box center [123, 364] width 58 height 12
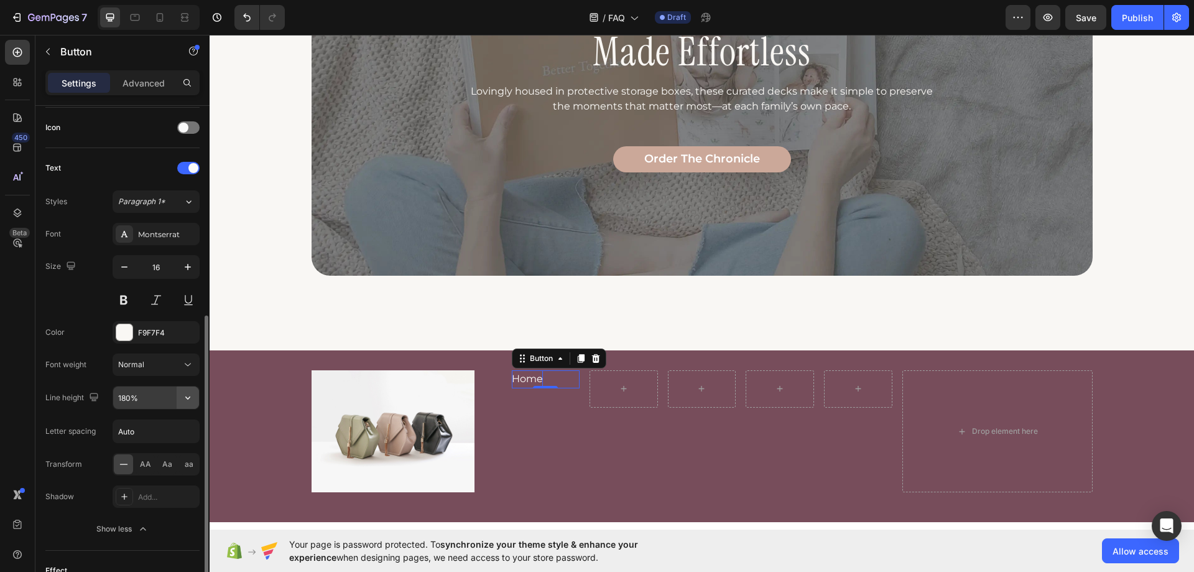
click at [183, 398] on icon "button" at bounding box center [188, 397] width 12 height 12
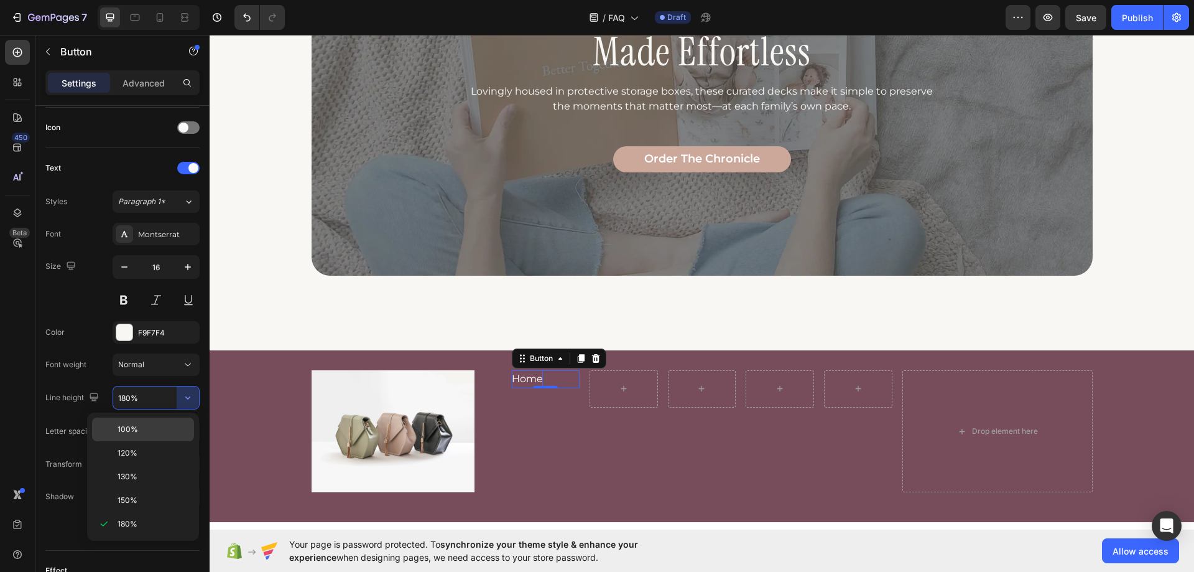
click at [159, 441] on div "100%" at bounding box center [143, 453] width 102 height 24
type input "100%"
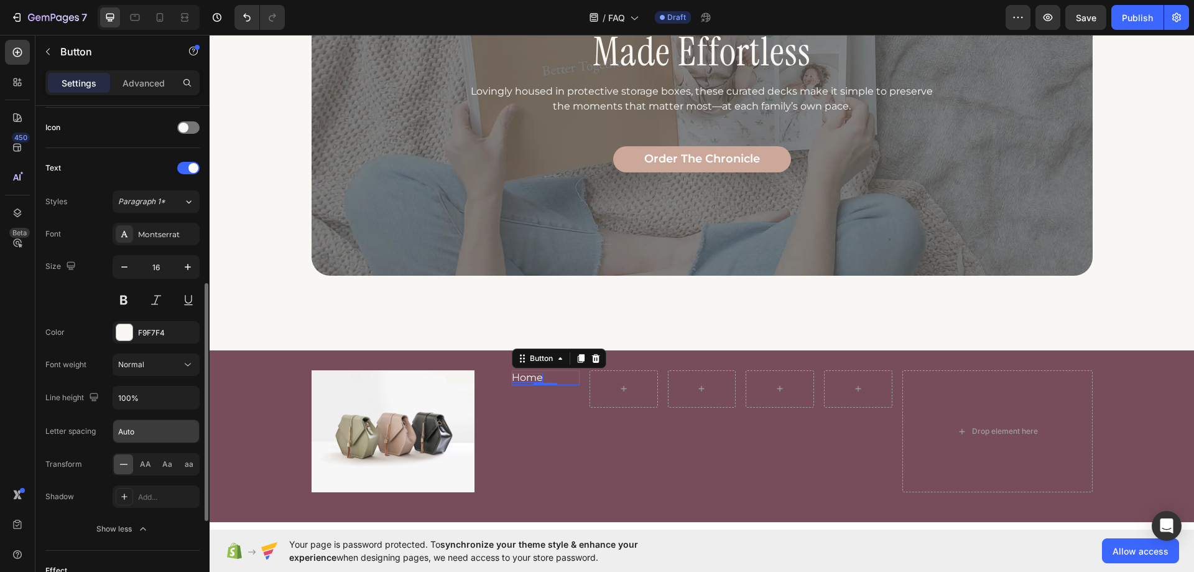
click at [157, 434] on input "Auto" at bounding box center [156, 431] width 86 height 22
type input "0"
click at [134, 21] on icon at bounding box center [135, 17] width 12 height 12
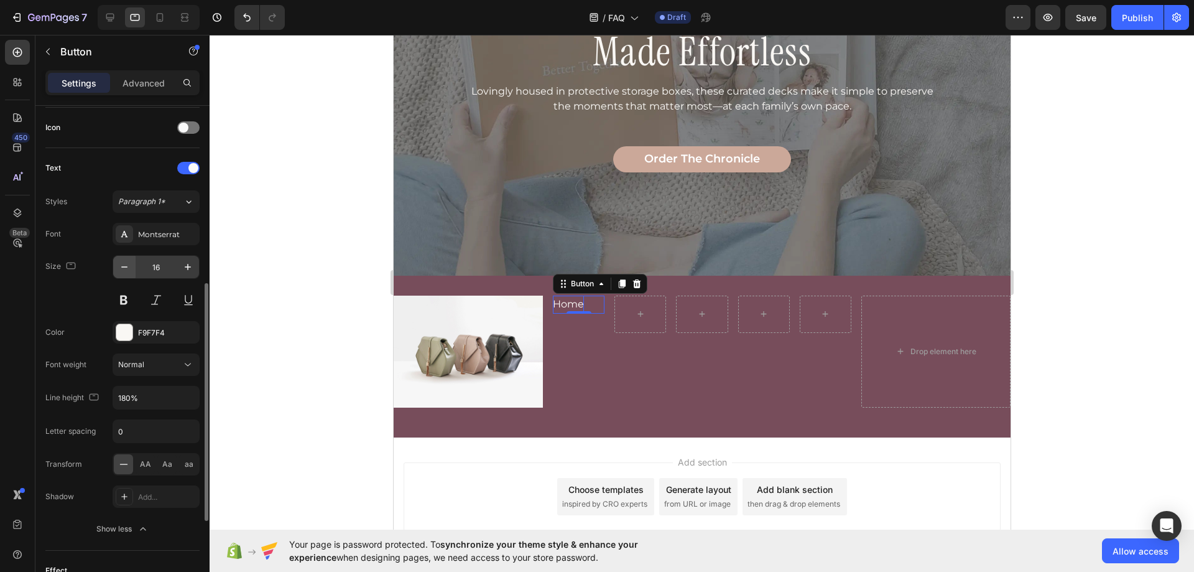
scroll to position [1230, 0]
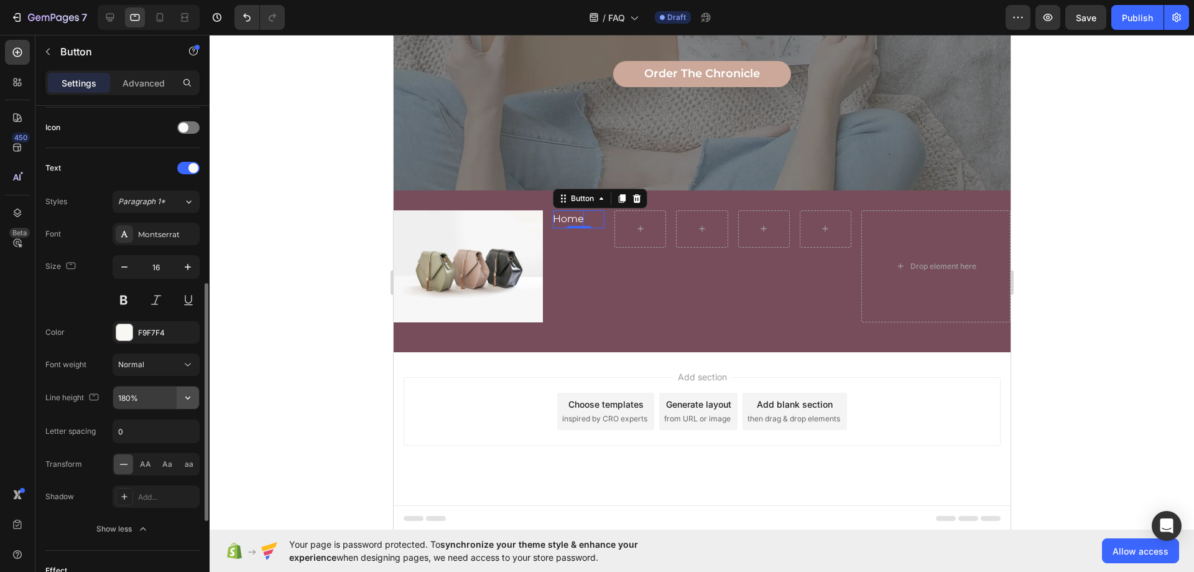
click at [188, 396] on icon "button" at bounding box center [188, 397] width 12 height 12
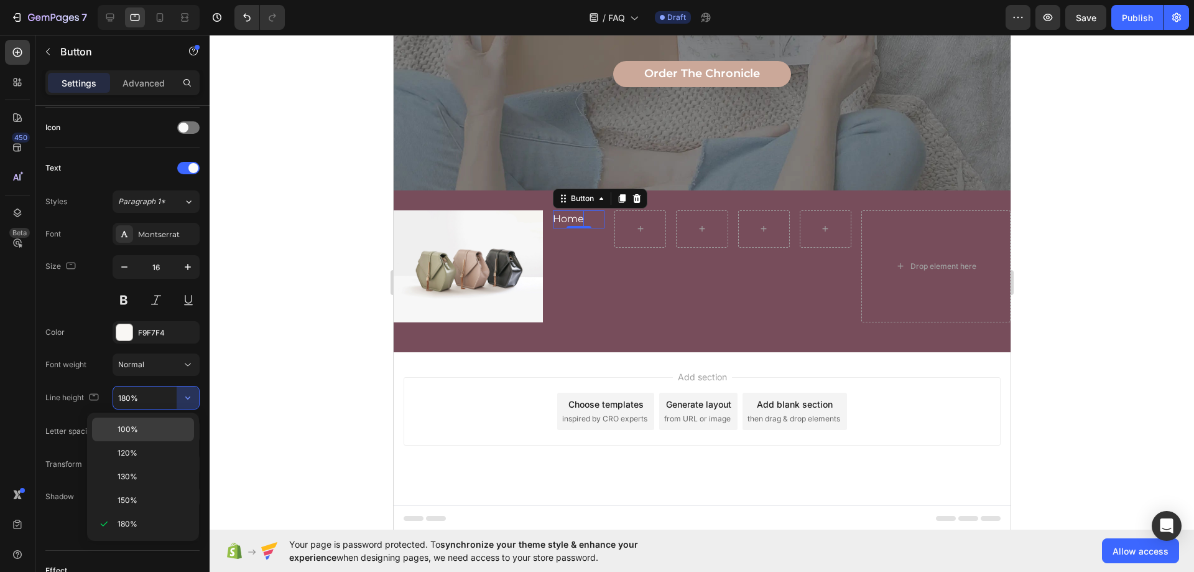
click at [169, 441] on div "100%" at bounding box center [143, 453] width 102 height 24
type input "100%"
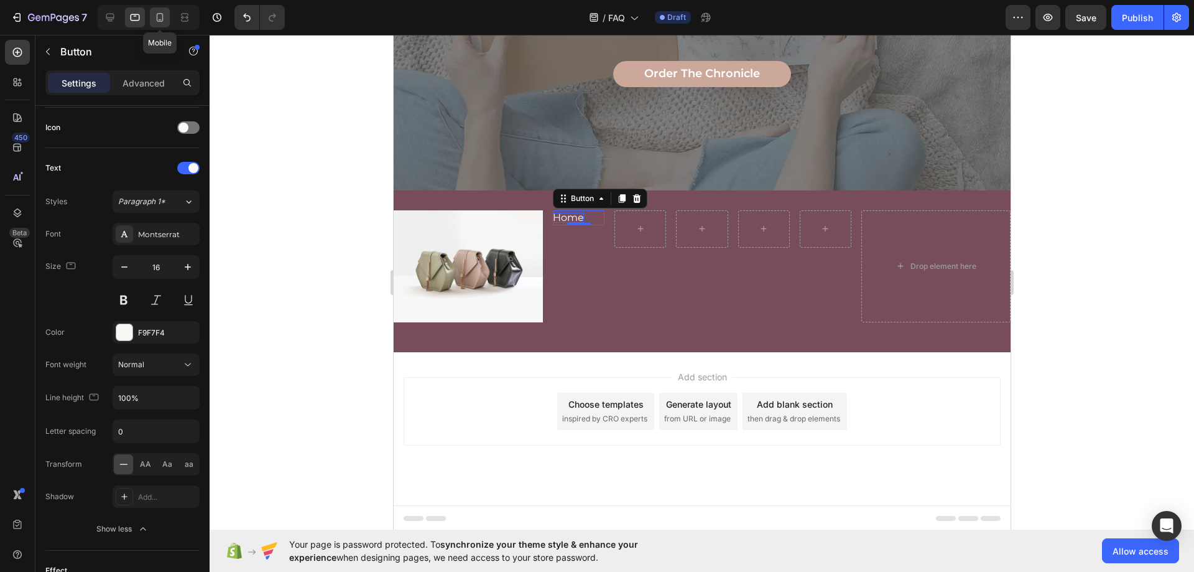
click at [152, 24] on div at bounding box center [160, 17] width 20 height 20
type input "14"
type input "180%"
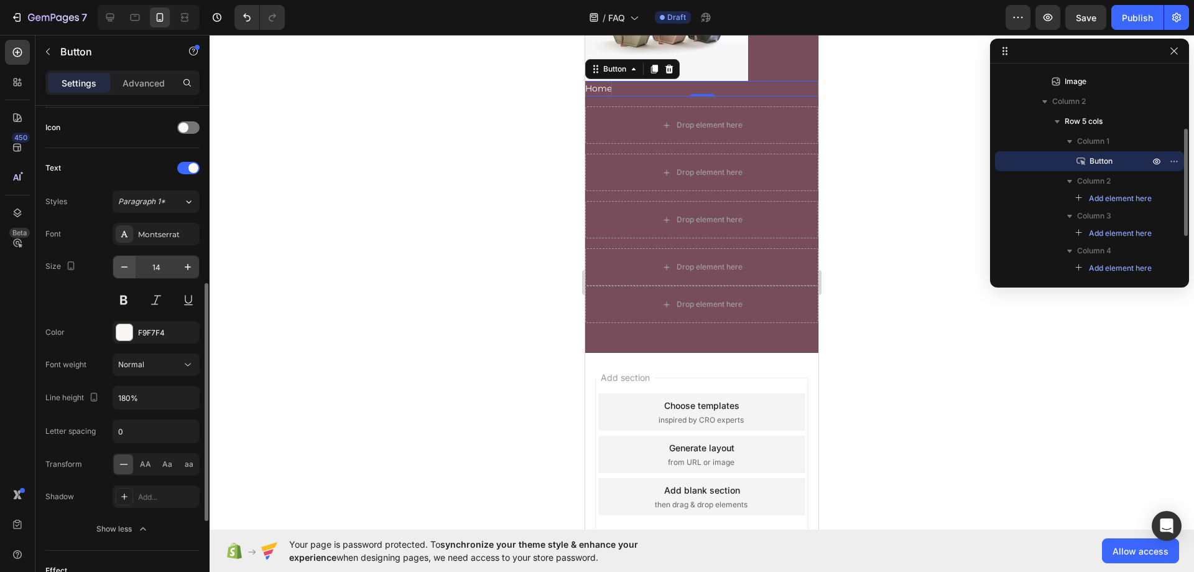
scroll to position [1397, 0]
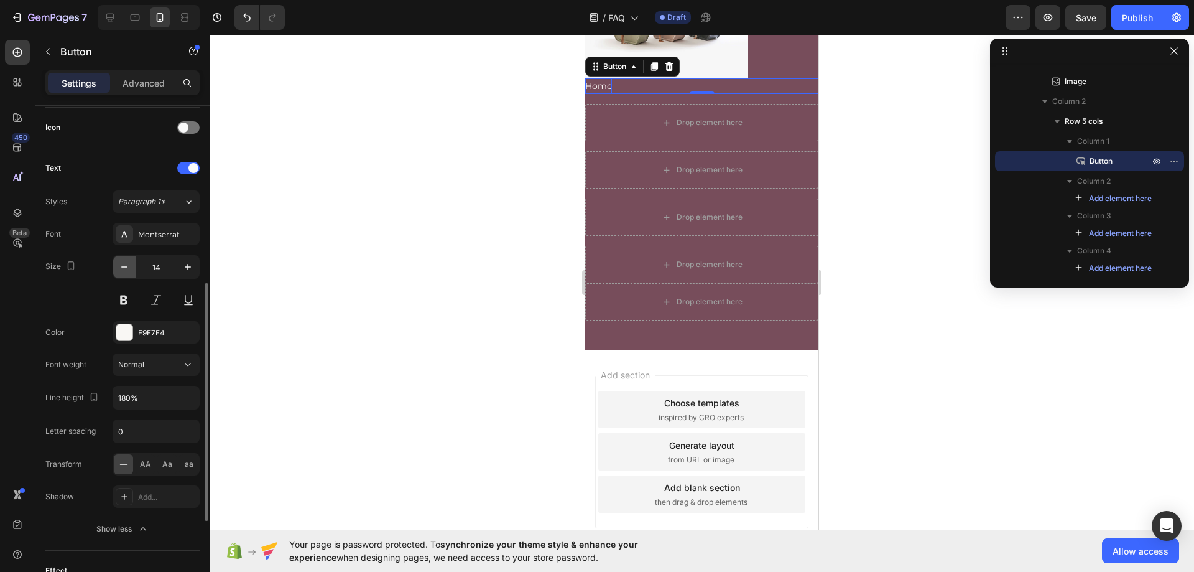
click at [128, 270] on icon "button" at bounding box center [124, 267] width 12 height 12
type input "12"
click at [187, 404] on button "button" at bounding box center [188, 397] width 22 height 22
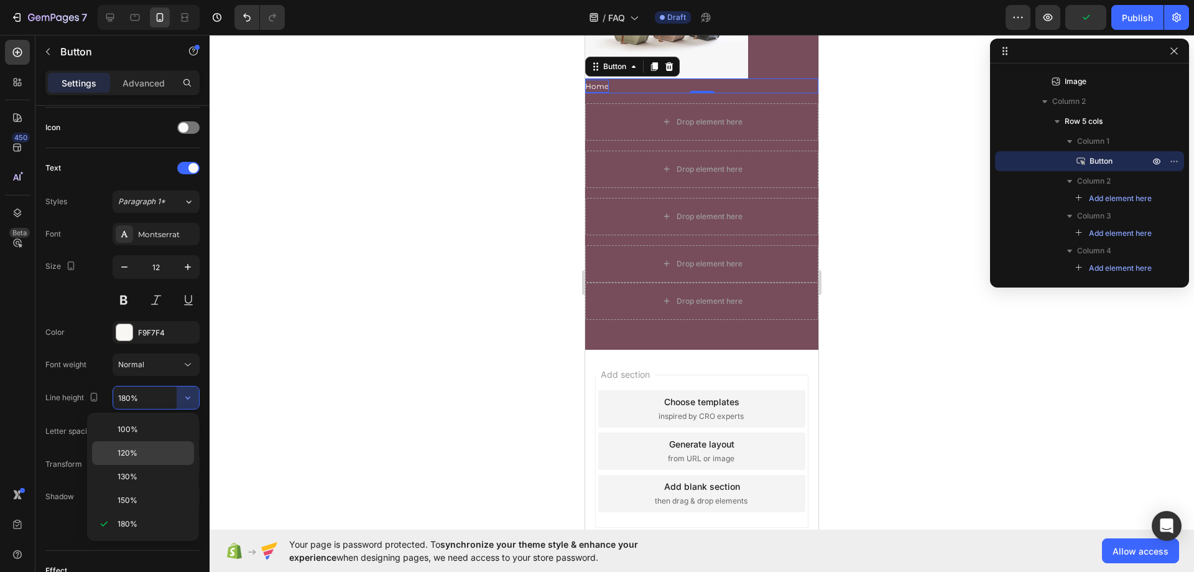
click at [172, 448] on p "120%" at bounding box center [153, 452] width 71 height 11
type input "120%"
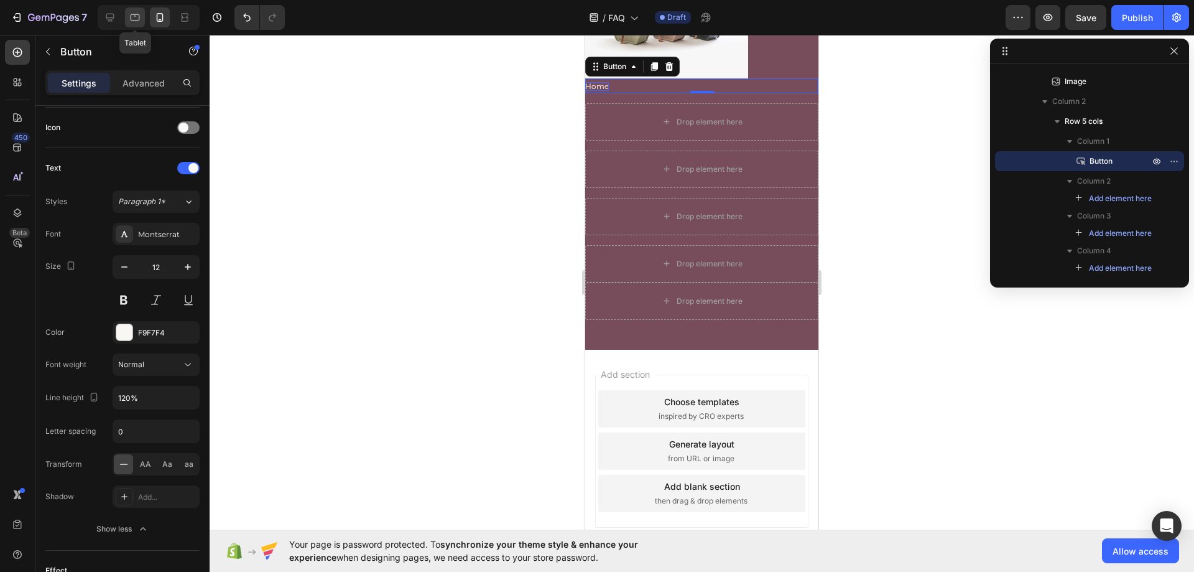
click at [134, 19] on icon at bounding box center [135, 17] width 12 height 12
type input "16"
type input "100%"
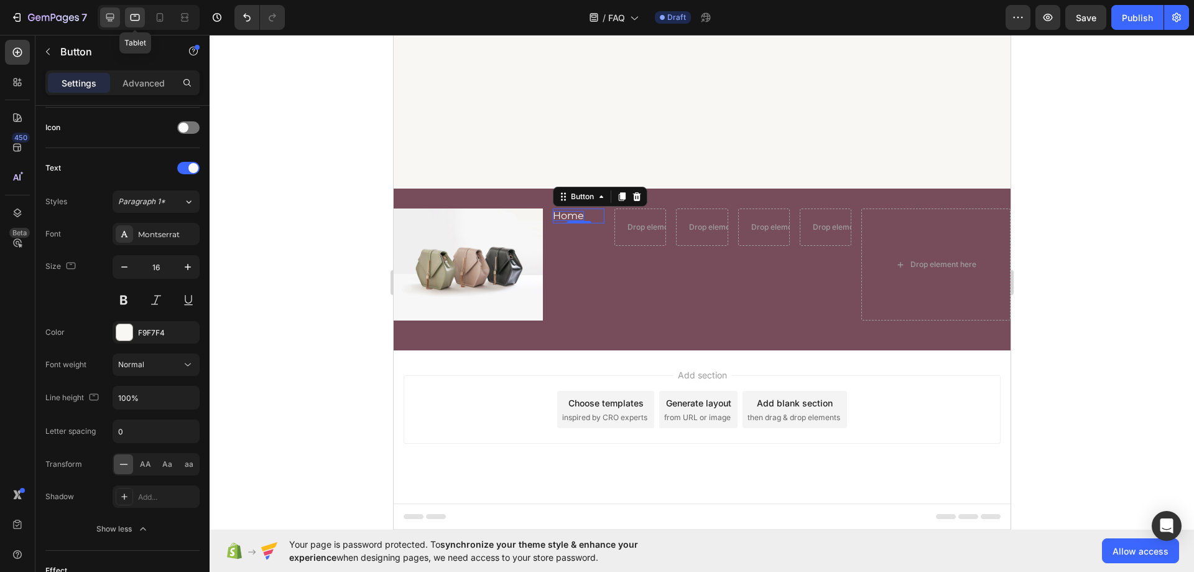
scroll to position [1230, 0]
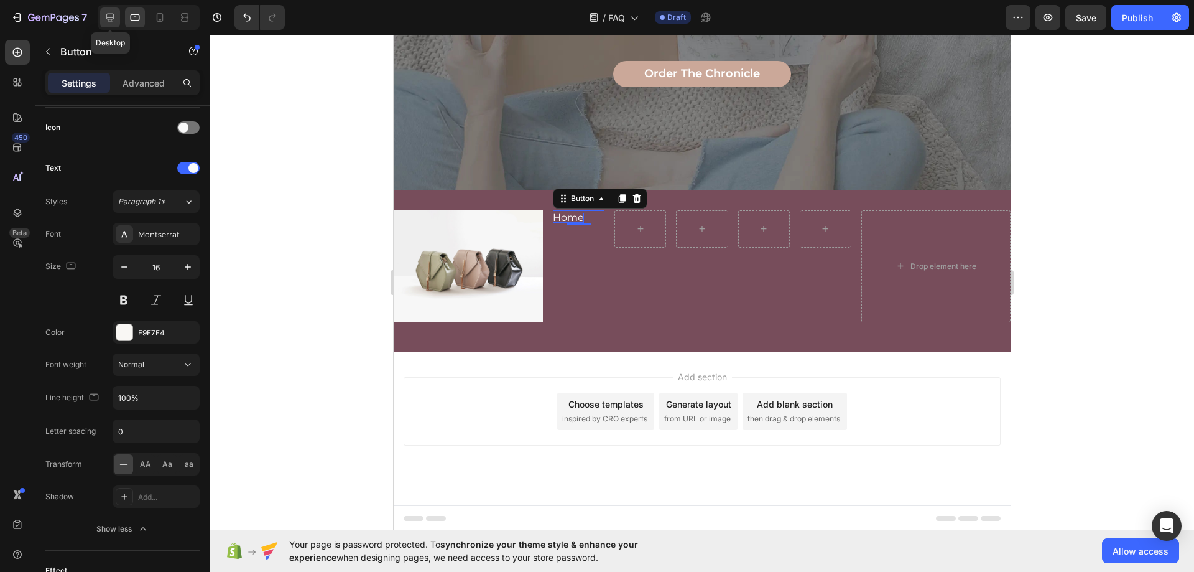
click at [108, 17] on icon at bounding box center [110, 17] width 12 height 12
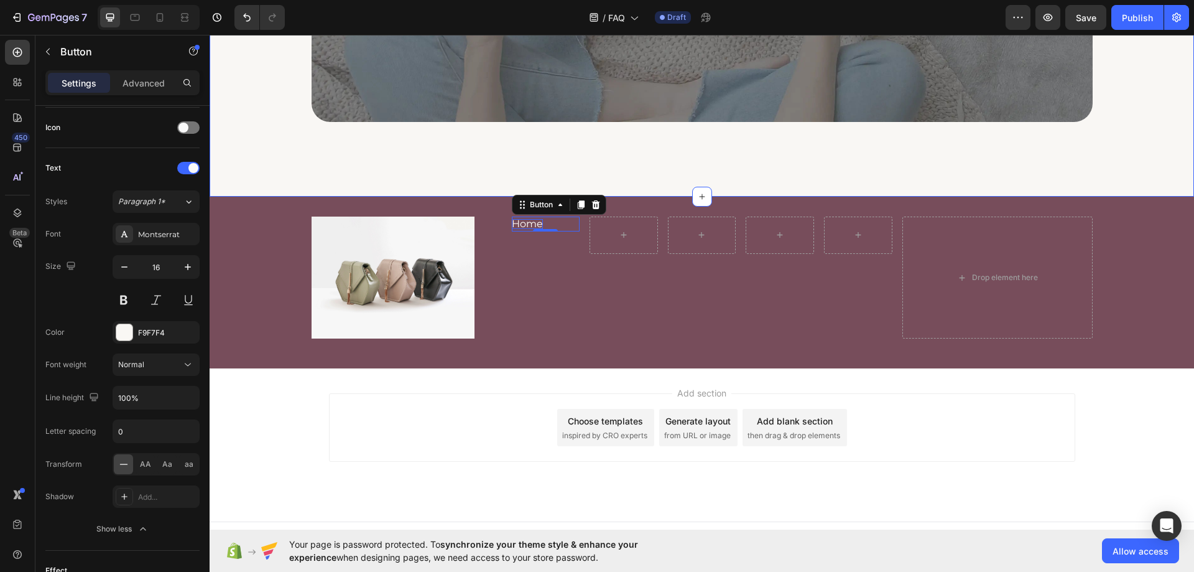
scroll to position [1316, 0]
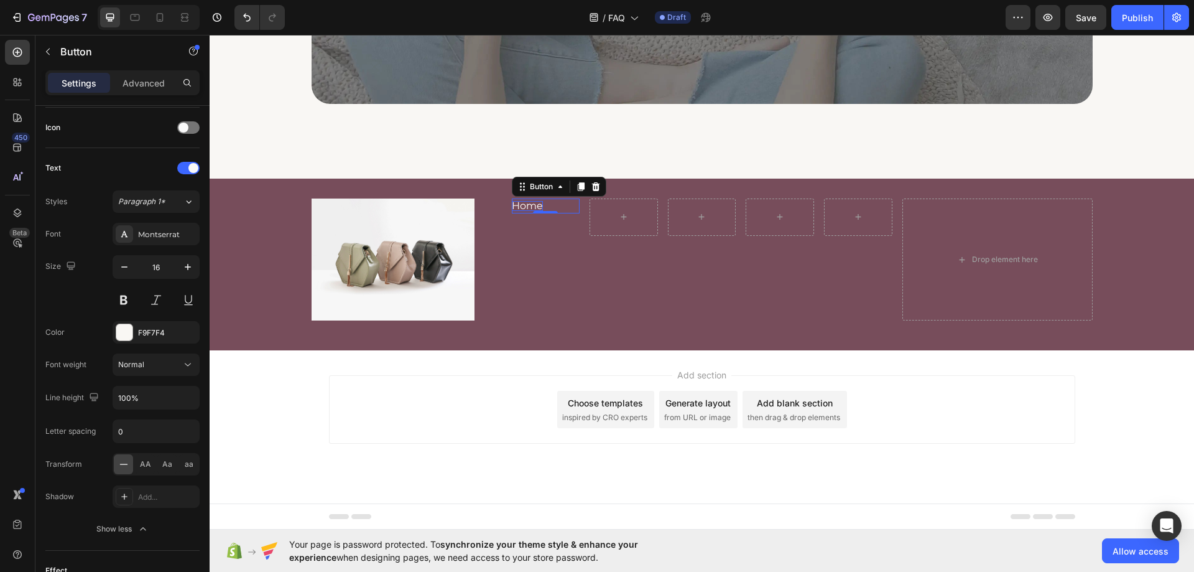
drag, startPoint x: 570, startPoint y: 188, endPoint x: 546, endPoint y: 196, distance: 25.6
click at [573, 188] on div at bounding box center [580, 186] width 15 height 15
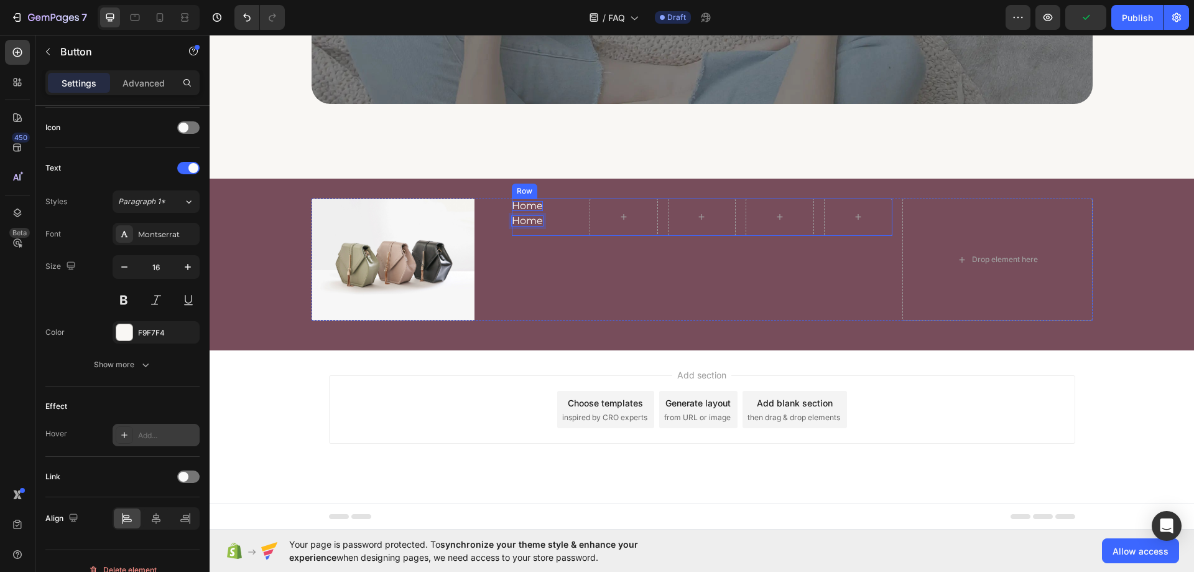
click at [550, 232] on div "Home Button Home Button 0" at bounding box center [546, 216] width 68 height 37
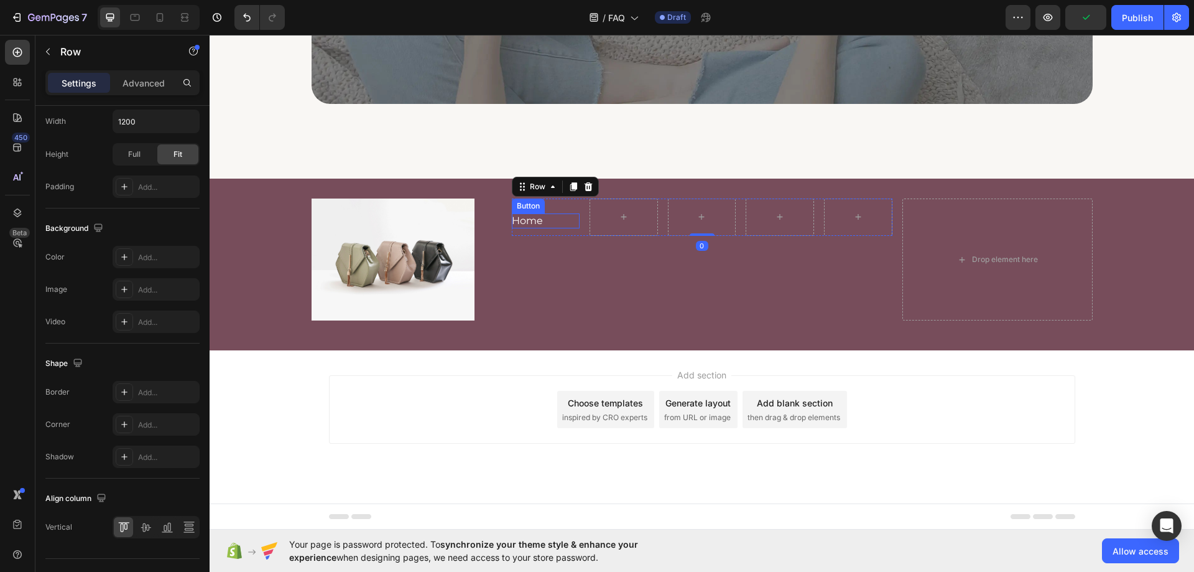
scroll to position [0, 0]
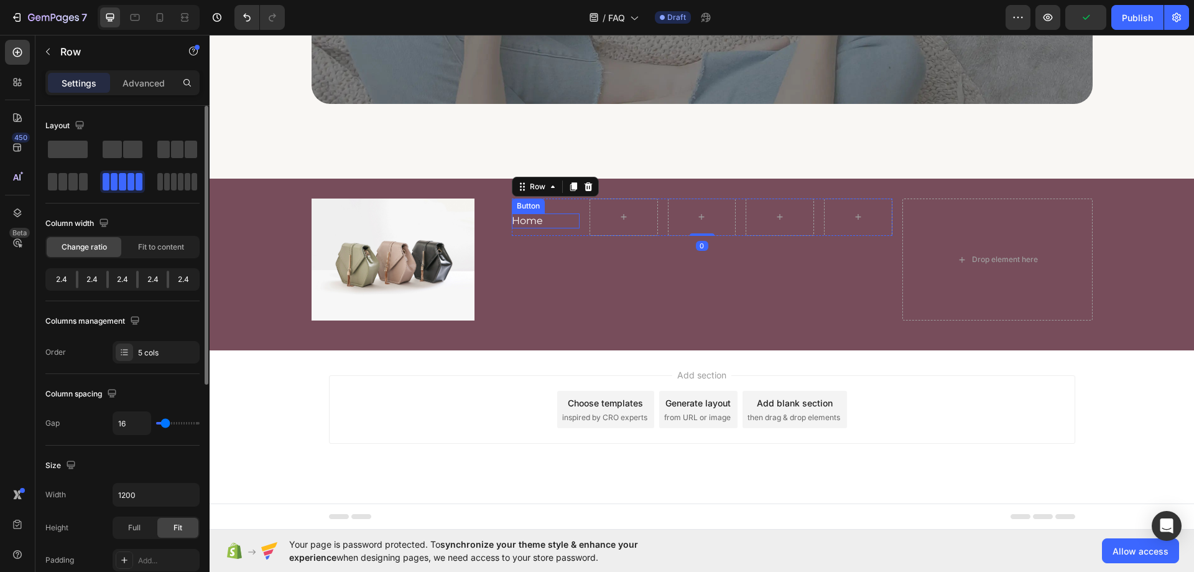
click at [553, 221] on div "Home Button" at bounding box center [546, 220] width 68 height 15
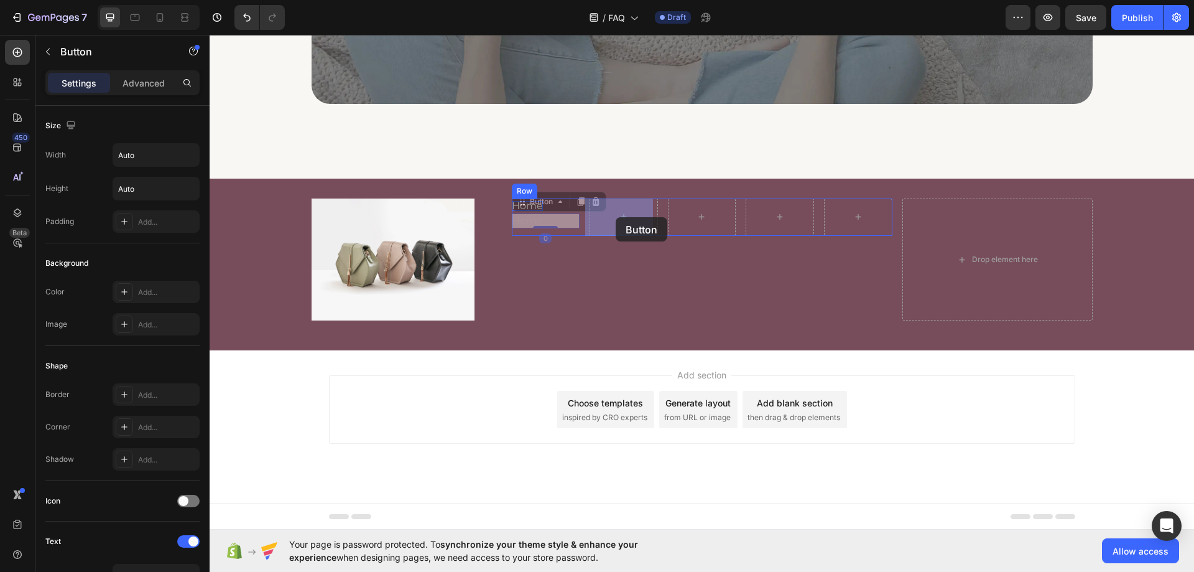
drag, startPoint x: 533, startPoint y: 206, endPoint x: 611, endPoint y: 216, distance: 78.5
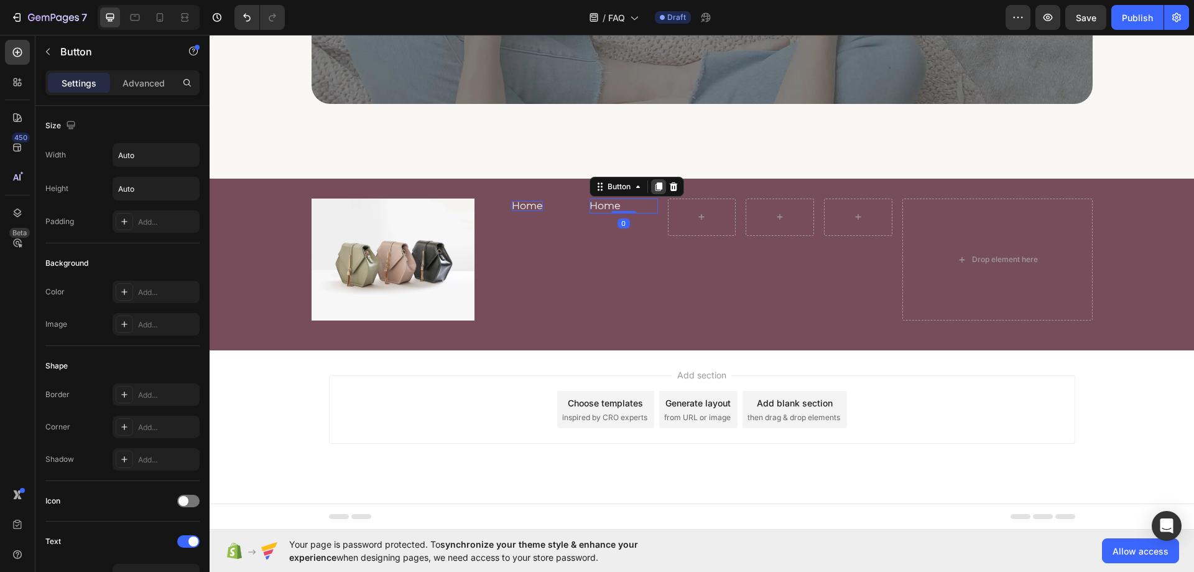
click at [656, 185] on icon at bounding box center [659, 186] width 7 height 9
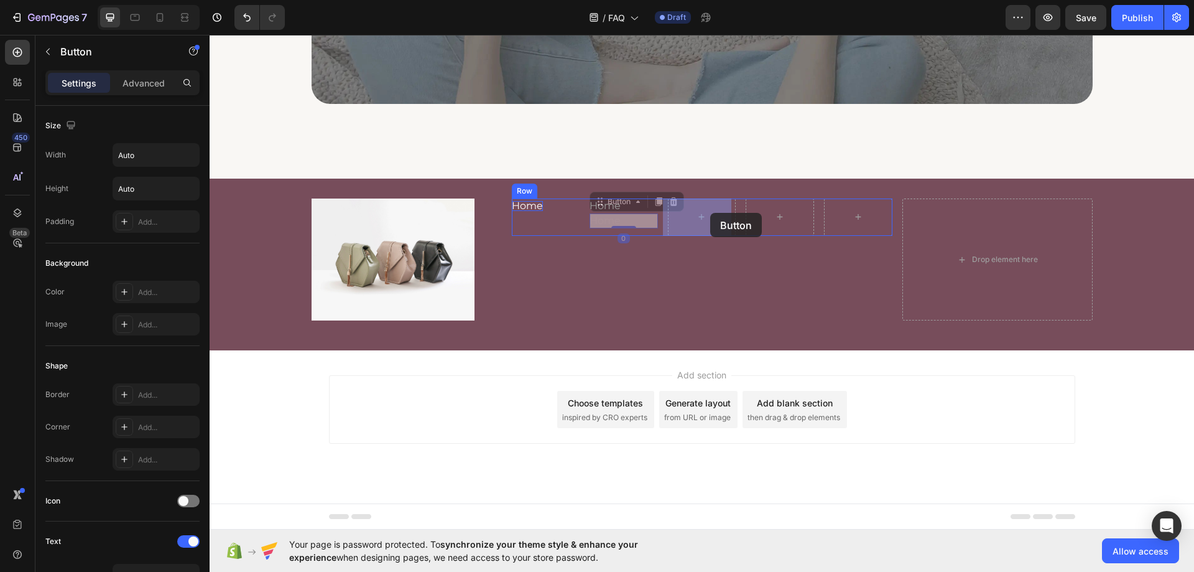
drag, startPoint x: 608, startPoint y: 200, endPoint x: 707, endPoint y: 216, distance: 100.3
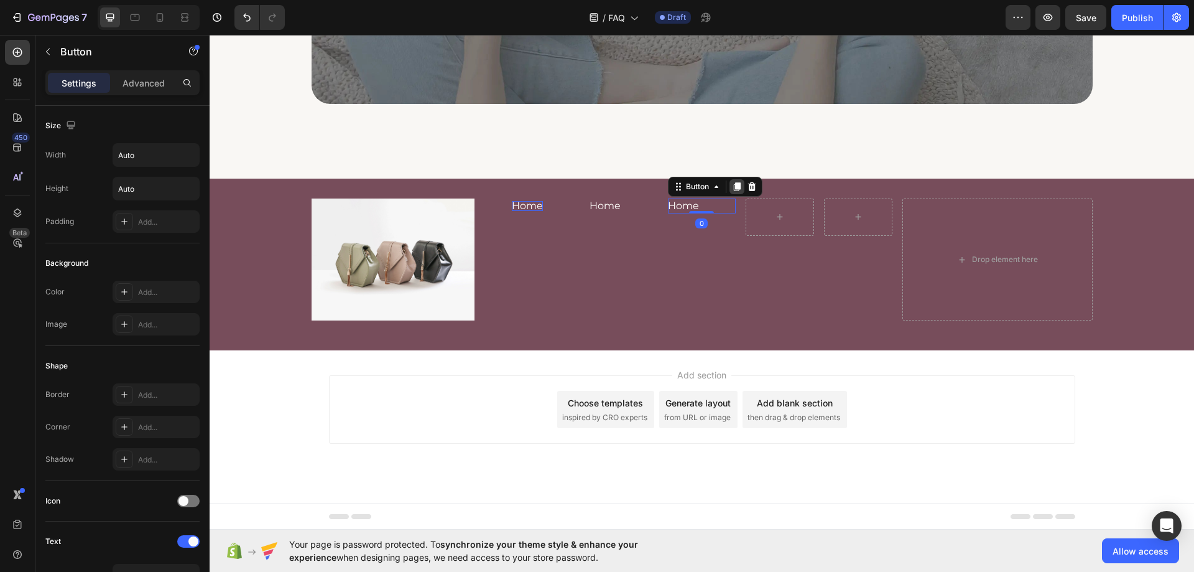
click at [733, 187] on icon at bounding box center [736, 186] width 7 height 9
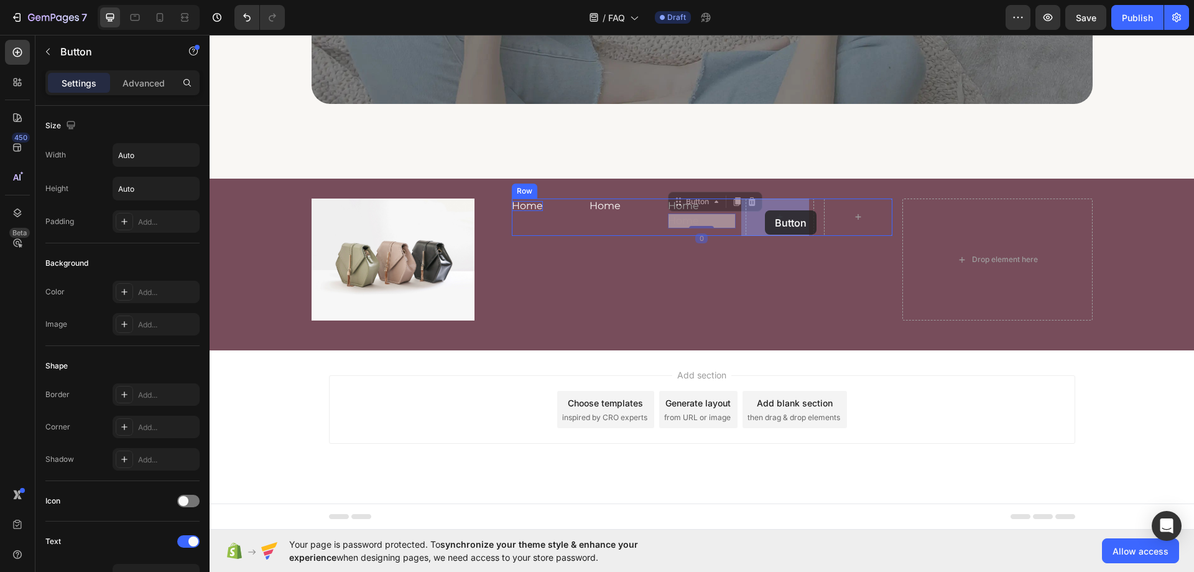
drag, startPoint x: 693, startPoint y: 206, endPoint x: 764, endPoint y: 214, distance: 72.0
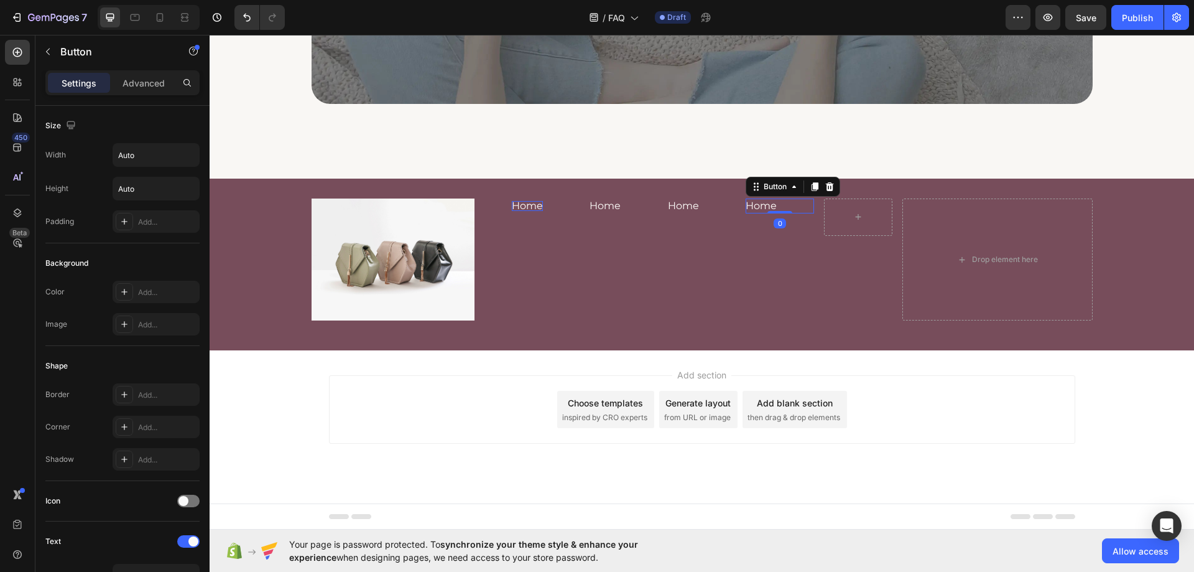
click at [812, 186] on icon at bounding box center [815, 186] width 7 height 9
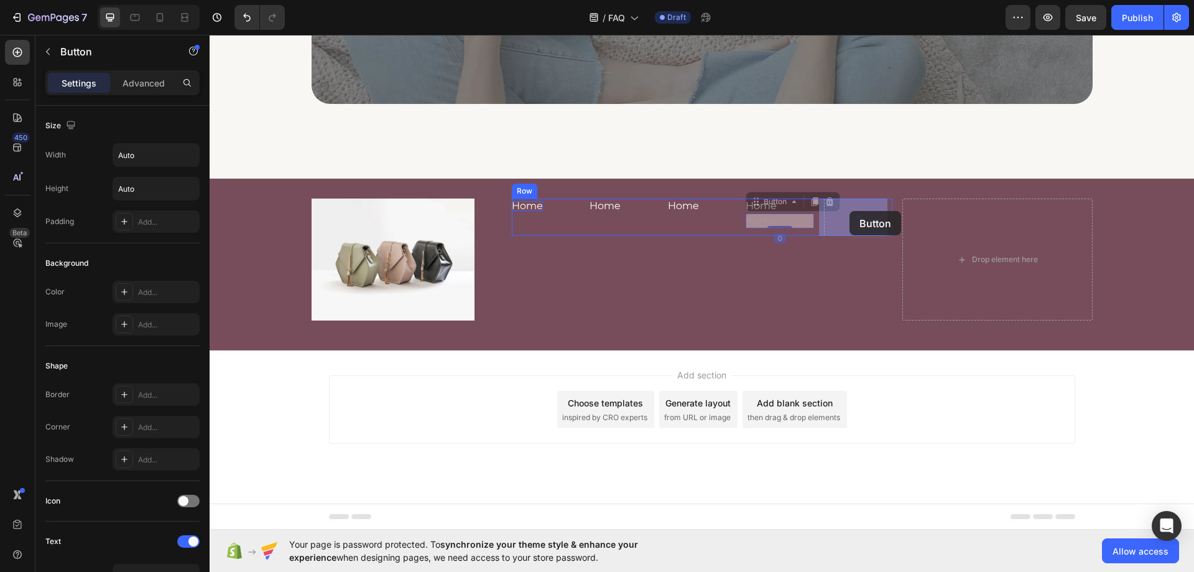
drag, startPoint x: 762, startPoint y: 202, endPoint x: 850, endPoint y: 211, distance: 87.5
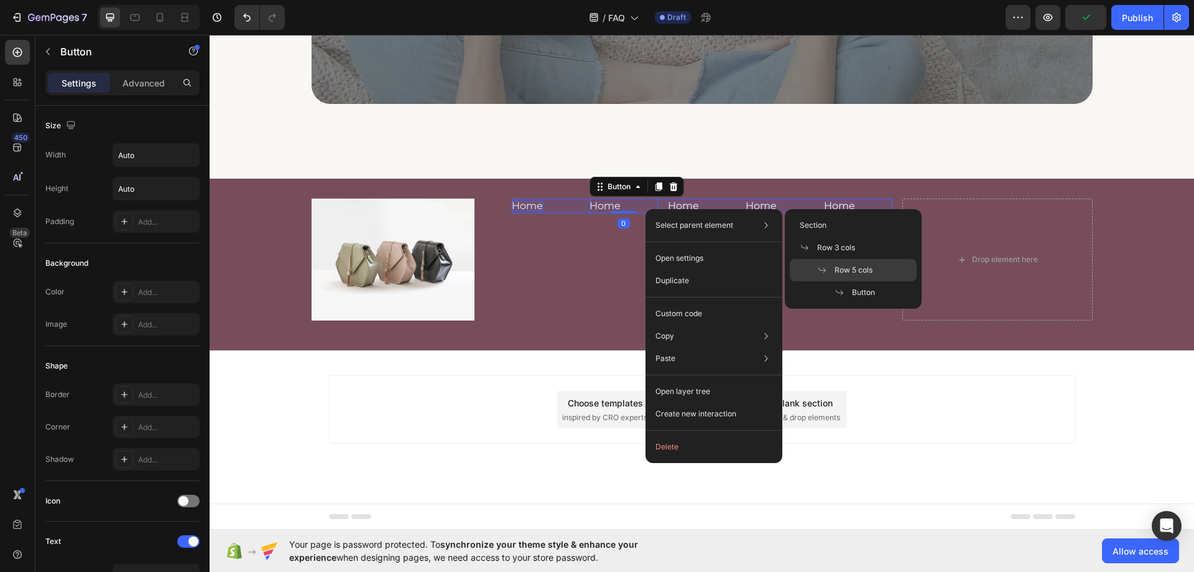
click at [843, 265] on span "Row 5 cols" at bounding box center [854, 269] width 38 height 11
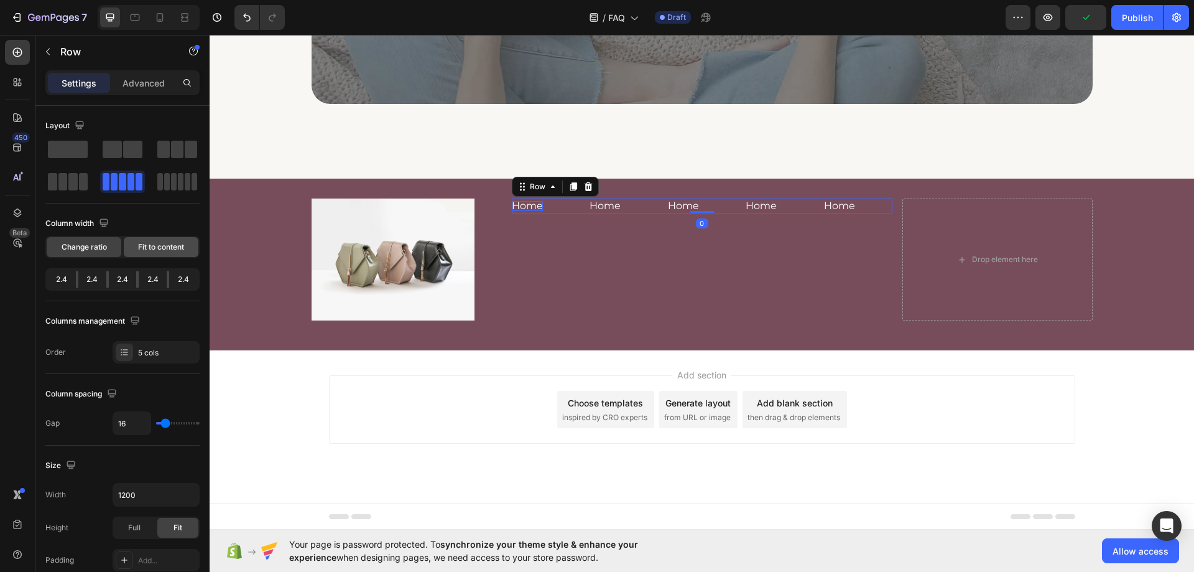
click at [157, 241] on span "Fit to content" at bounding box center [161, 246] width 46 height 11
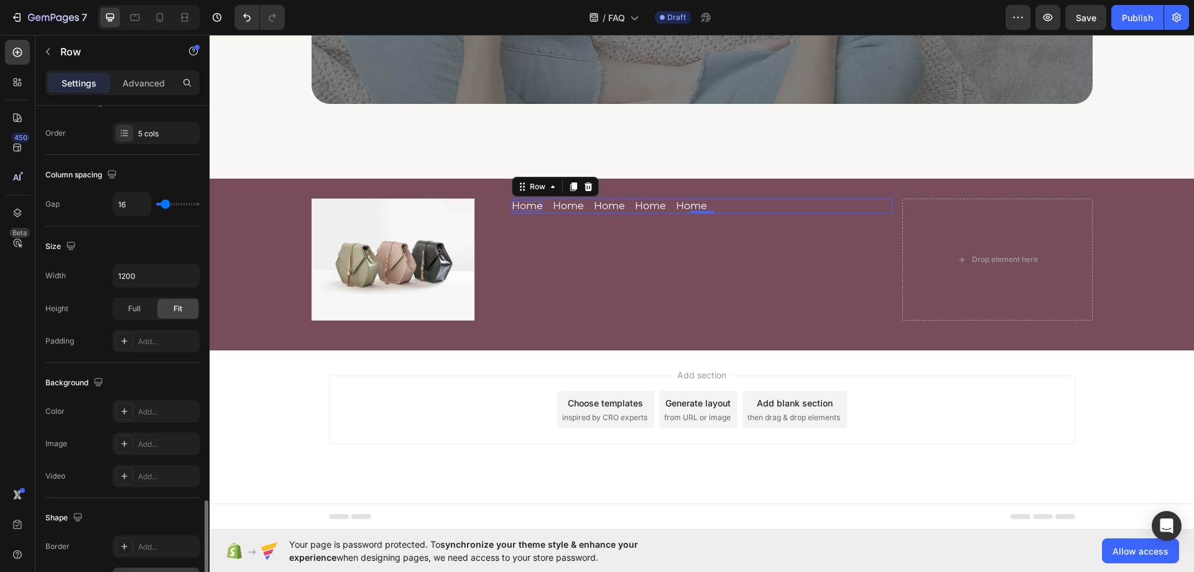
scroll to position [373, 0]
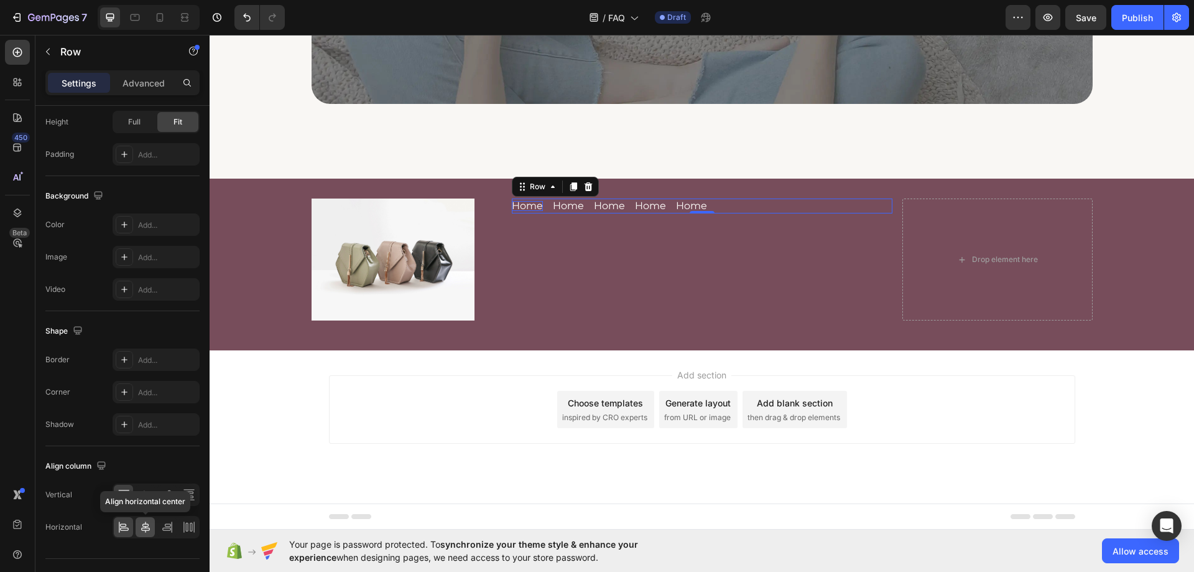
click at [149, 523] on icon at bounding box center [145, 527] width 12 height 12
click at [646, 203] on p "Home" at bounding box center [661, 206] width 31 height 10
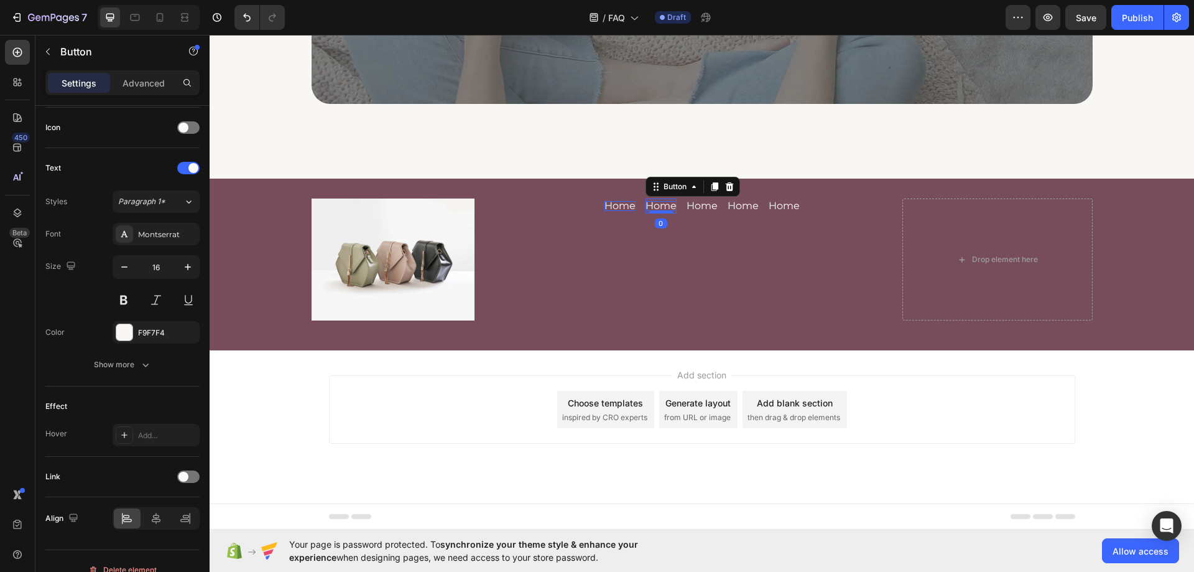
scroll to position [0, 0]
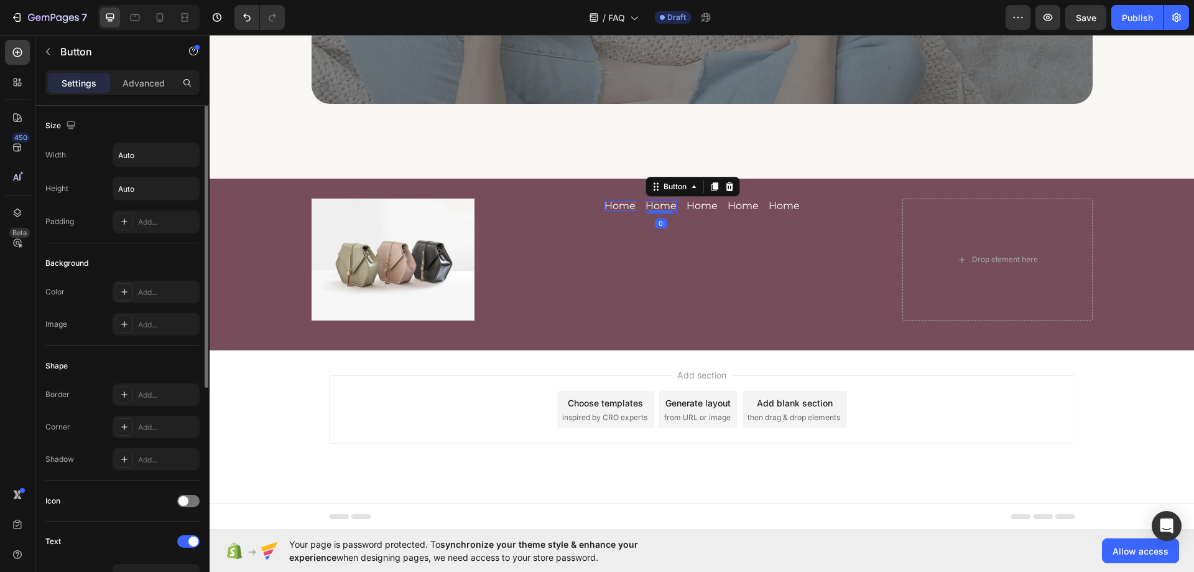
click at [646, 203] on p "Home" at bounding box center [661, 206] width 31 height 10
click at [695, 205] on p "Home" at bounding box center [699, 206] width 31 height 10
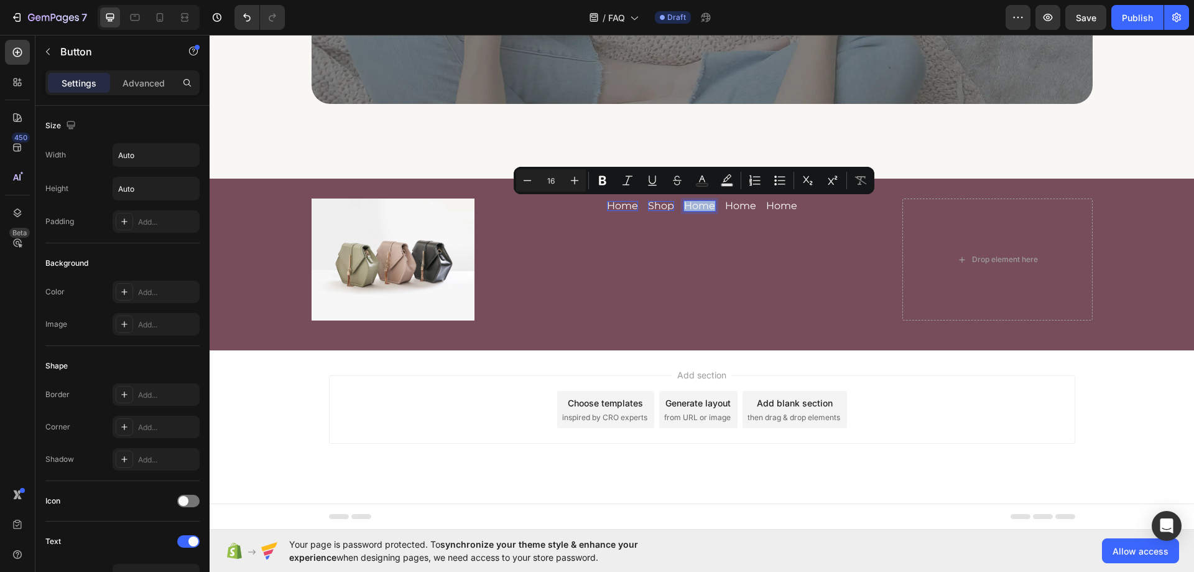
click at [695, 205] on p "Home" at bounding box center [699, 206] width 31 height 10
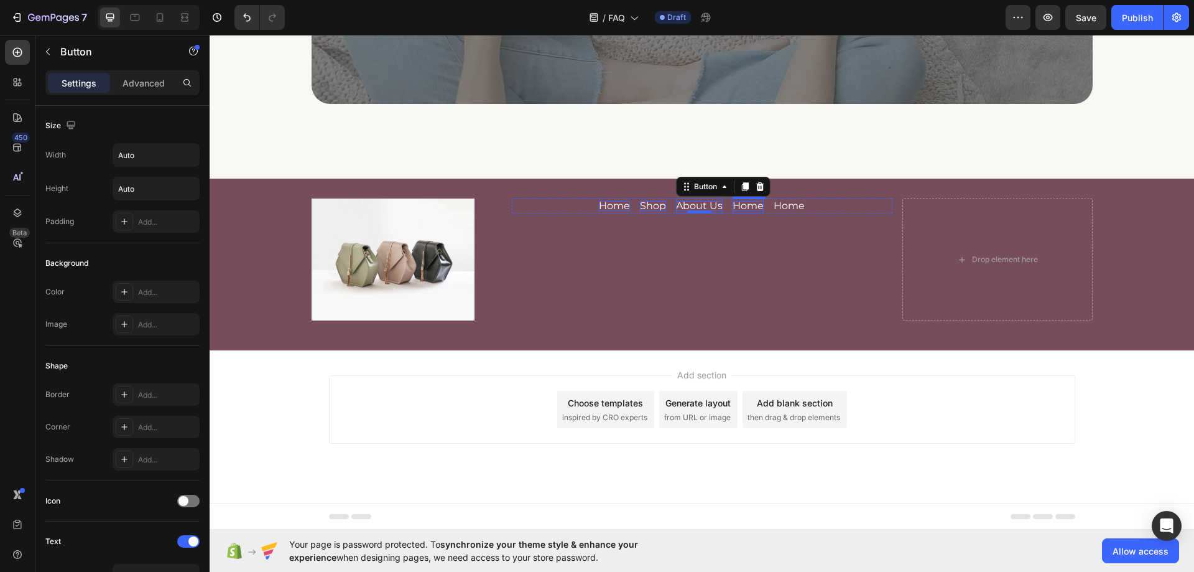
click at [736, 210] on div "Home Button" at bounding box center [748, 205] width 31 height 15
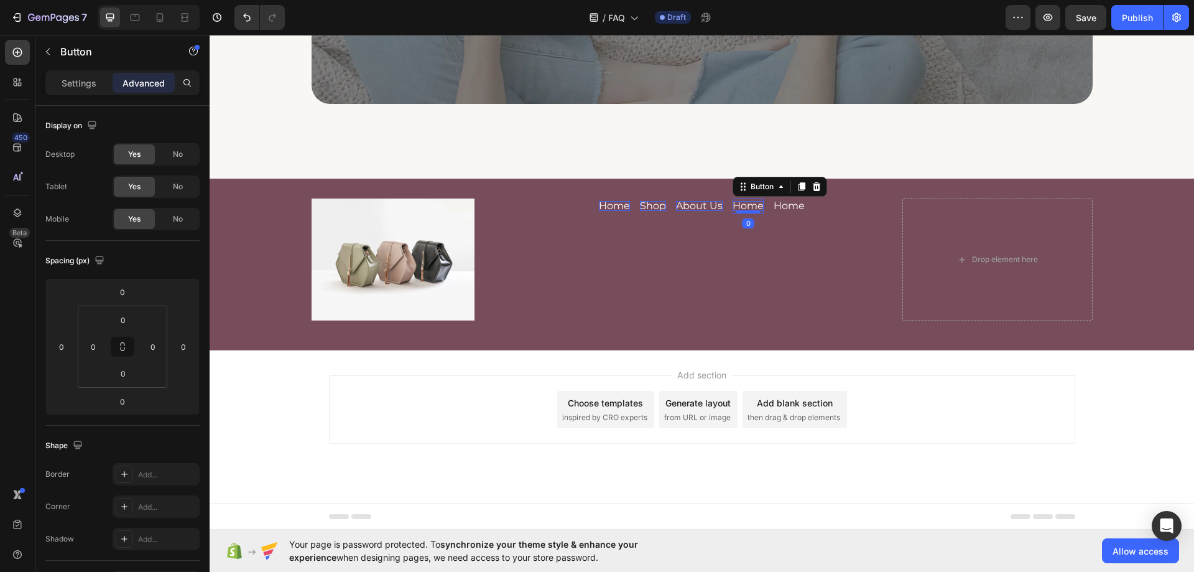
click at [736, 211] on div at bounding box center [748, 212] width 25 height 2
click at [741, 205] on p "Home" at bounding box center [748, 206] width 31 height 10
click at [743, 205] on p "Home" at bounding box center [748, 206] width 31 height 10
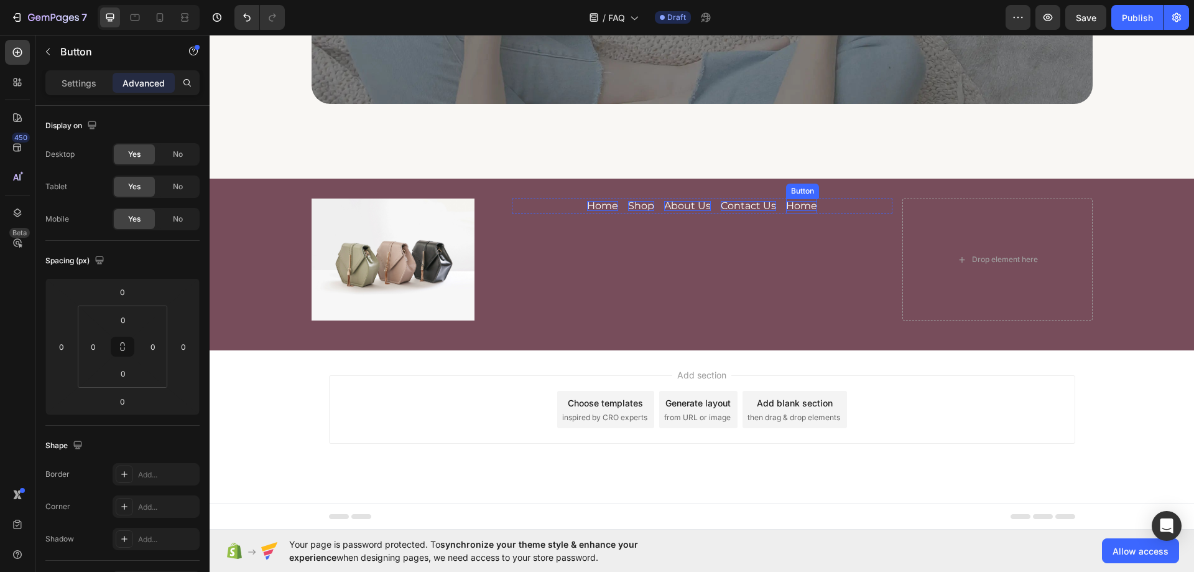
click at [786, 206] on p "Home" at bounding box center [801, 206] width 31 height 10
click at [792, 206] on p "Home" at bounding box center [801, 206] width 31 height 10
click at [797, 228] on div "Home Button Shop Button About Us Button Contact Us Button FAQs Button 0 Row" at bounding box center [702, 259] width 381 height 123
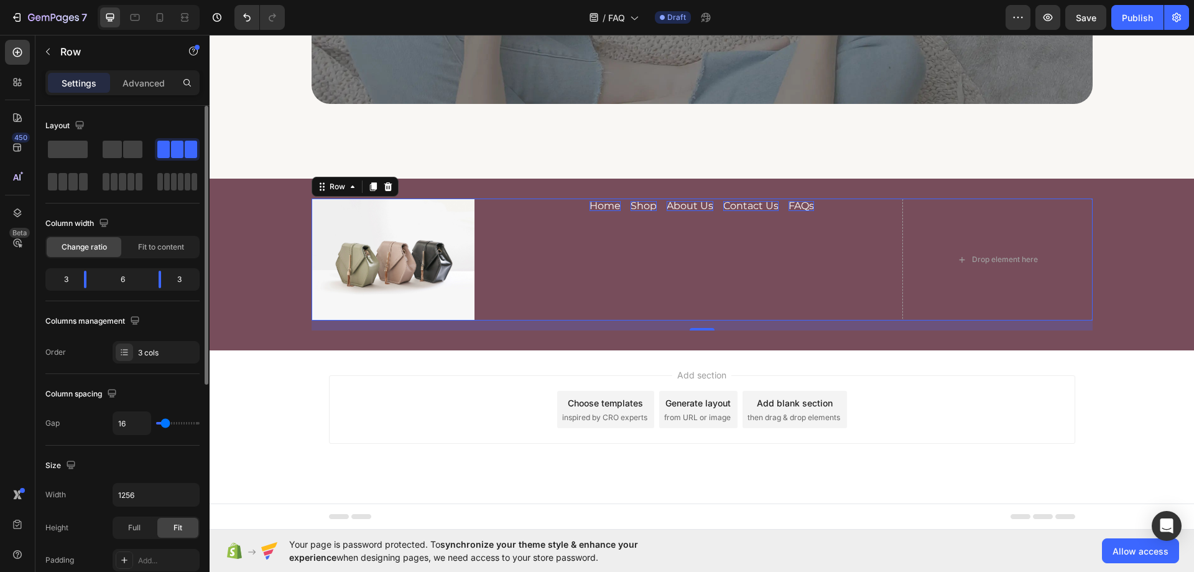
drag, startPoint x: 136, startPoint y: 84, endPoint x: 126, endPoint y: 110, distance: 28.0
click at [136, 84] on p "Advanced" at bounding box center [144, 82] width 42 height 13
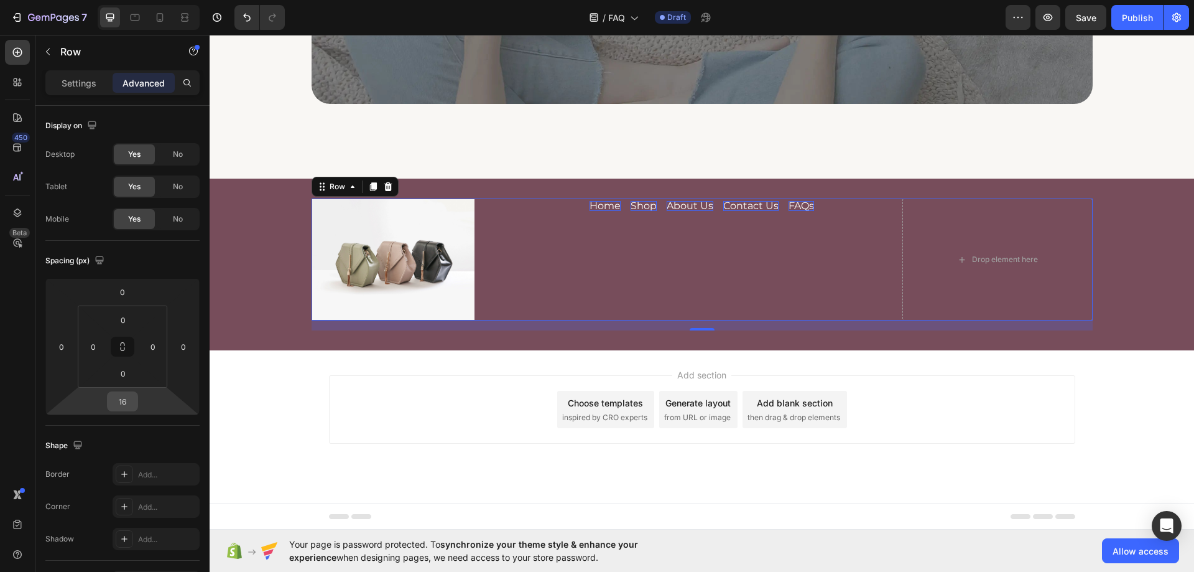
click at [122, 400] on input "16" at bounding box center [122, 401] width 25 height 19
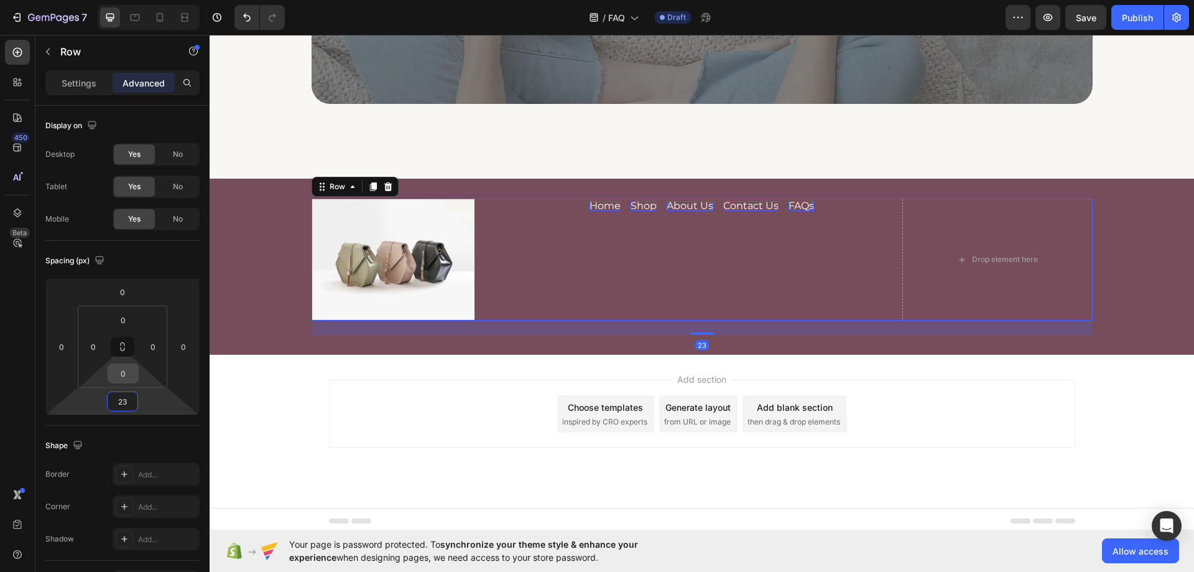
type input "23"
click at [130, 376] on input "0" at bounding box center [123, 373] width 25 height 19
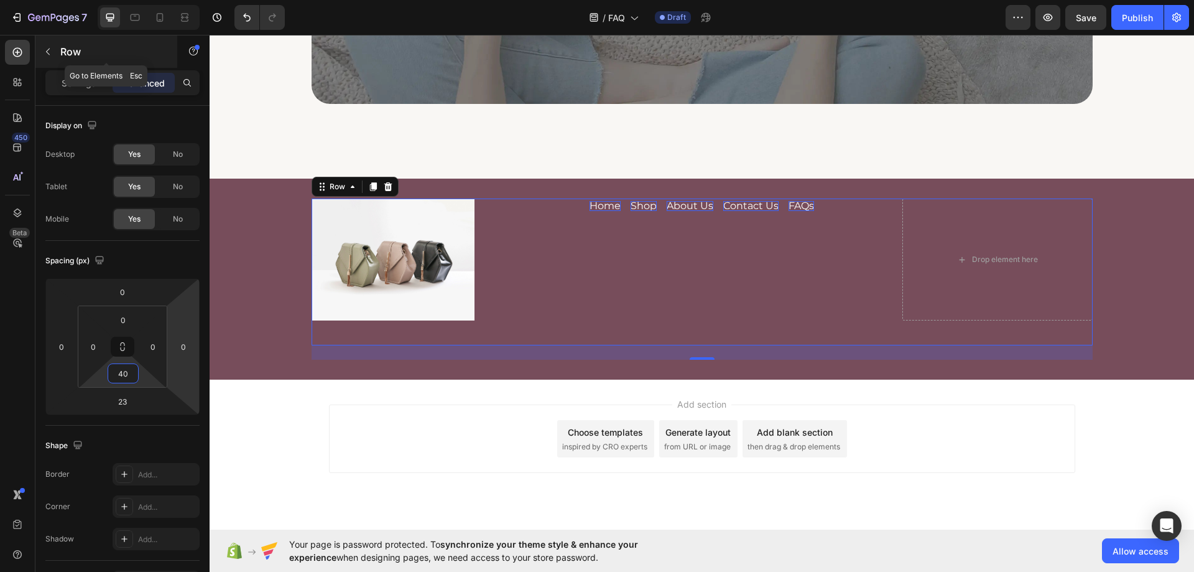
type input "40"
click at [44, 51] on icon "button" at bounding box center [48, 52] width 10 height 10
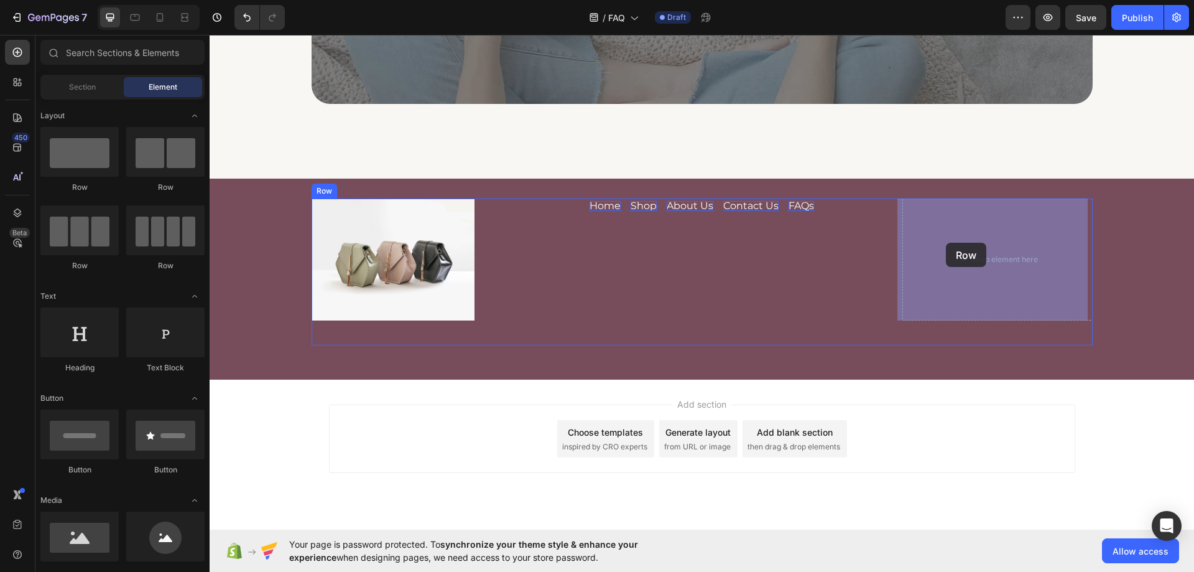
drag, startPoint x: 383, startPoint y: 274, endPoint x: 946, endPoint y: 243, distance: 563.7
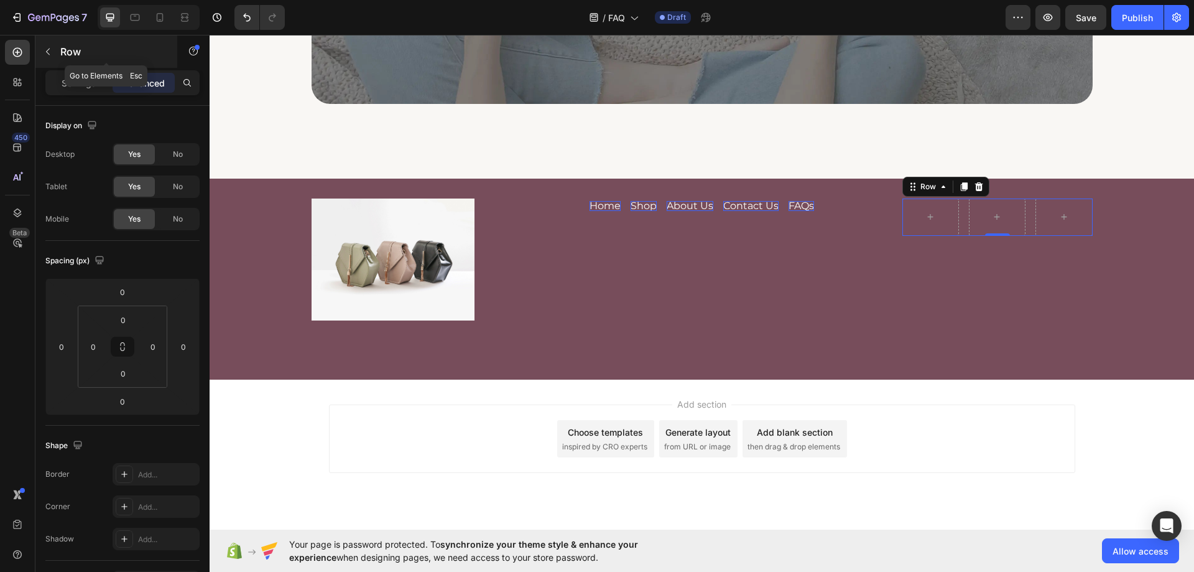
drag, startPoint x: 50, startPoint y: 51, endPoint x: 45, endPoint y: 72, distance: 21.6
click at [50, 51] on icon "button" at bounding box center [48, 52] width 10 height 10
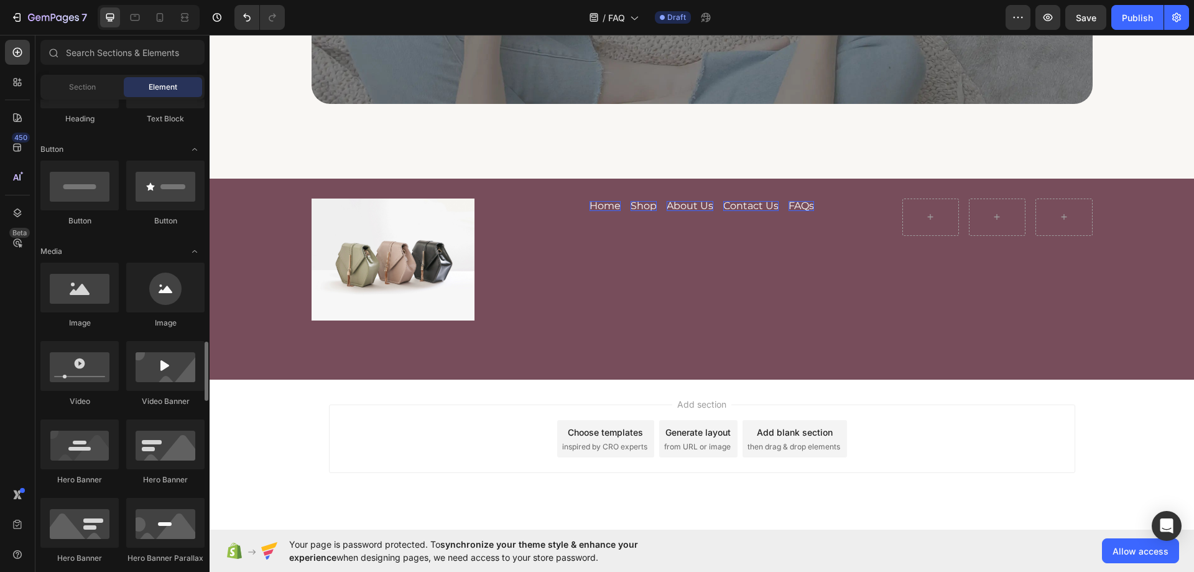
scroll to position [435, 0]
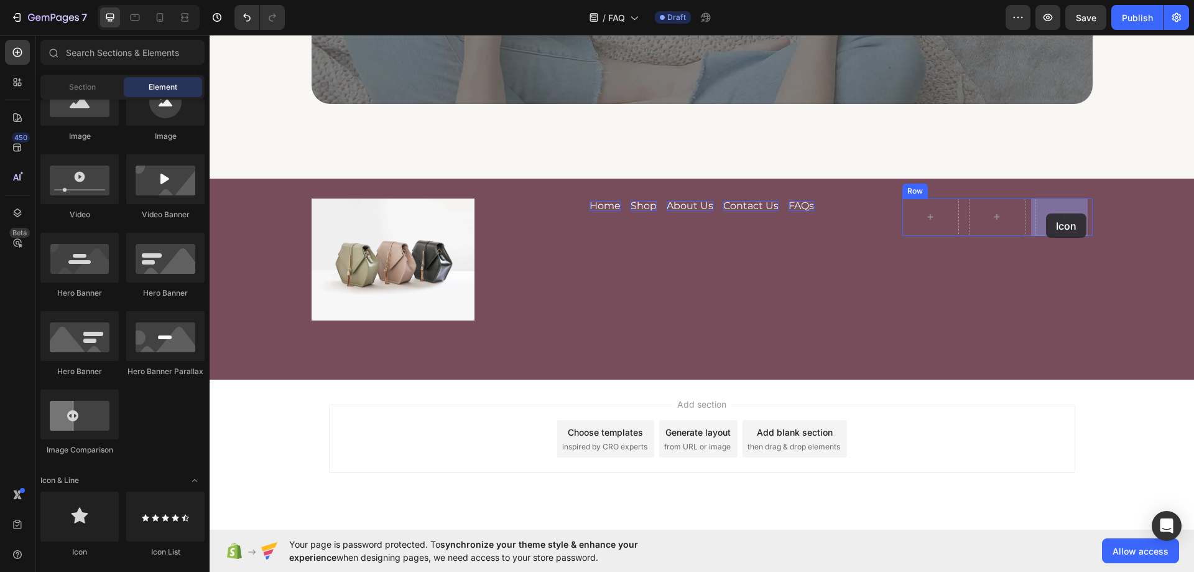
drag, startPoint x: 297, startPoint y: 538, endPoint x: 1046, endPoint y: 213, distance: 816.7
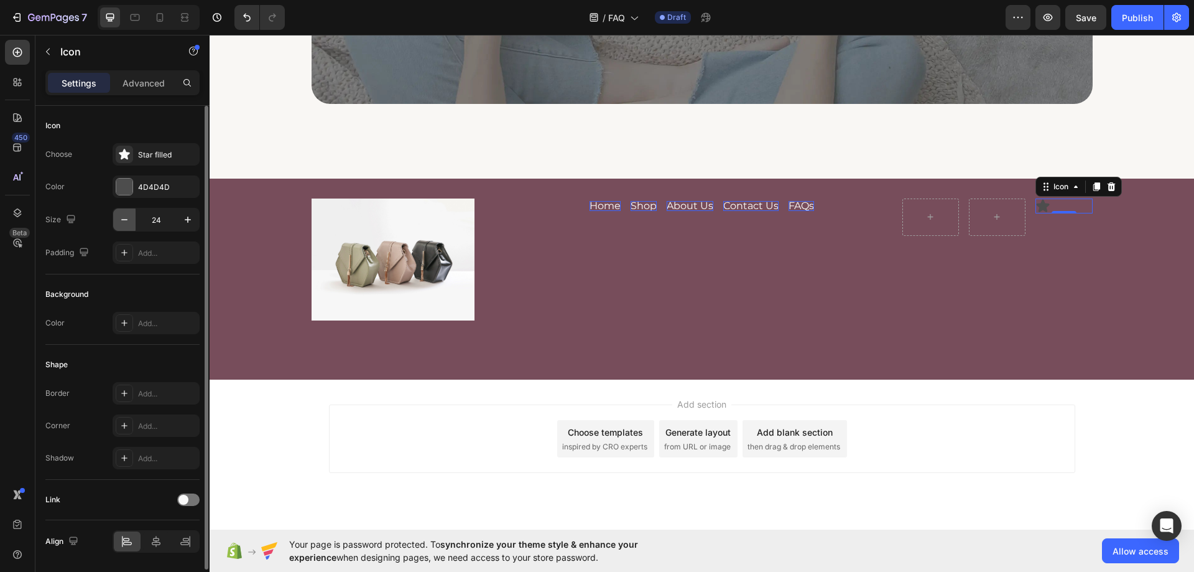
click at [121, 221] on icon "button" at bounding box center [124, 219] width 12 height 12
type input "20"
